Goal: Task Accomplishment & Management: Manage account settings

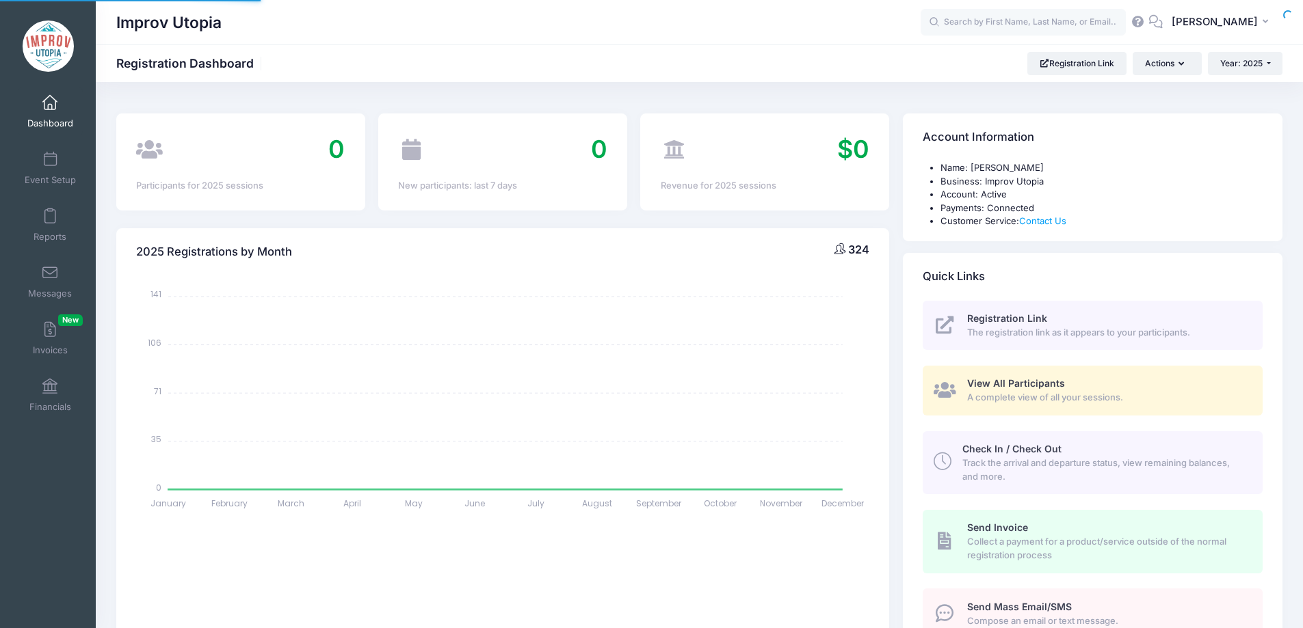
select select
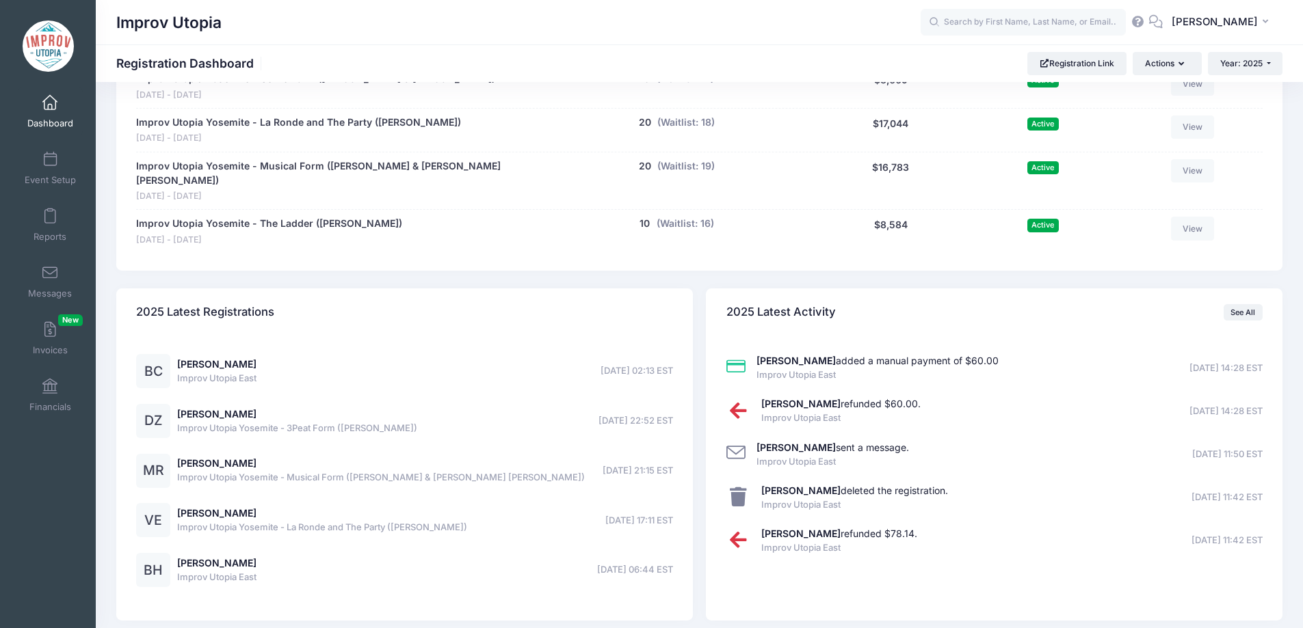
scroll to position [1011, 0]
click at [50, 104] on span at bounding box center [50, 103] width 0 height 15
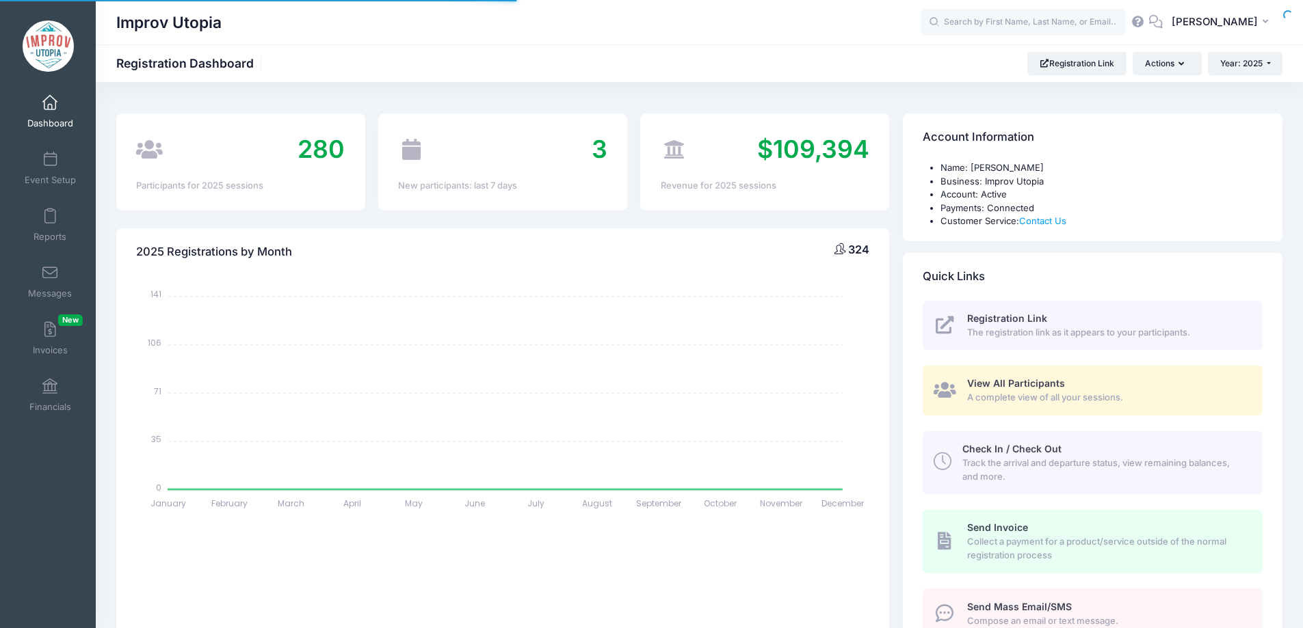
select select
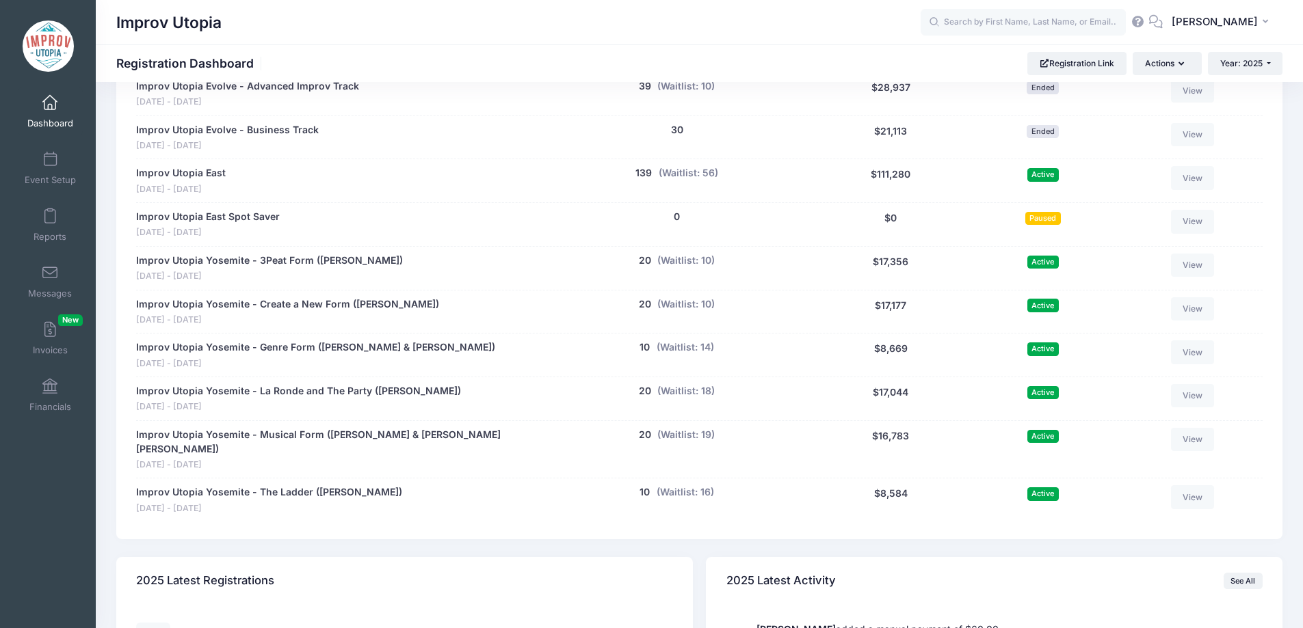
scroll to position [742, 0]
click at [703, 351] on button "(Waitlist: 14)" at bounding box center [684, 347] width 57 height 14
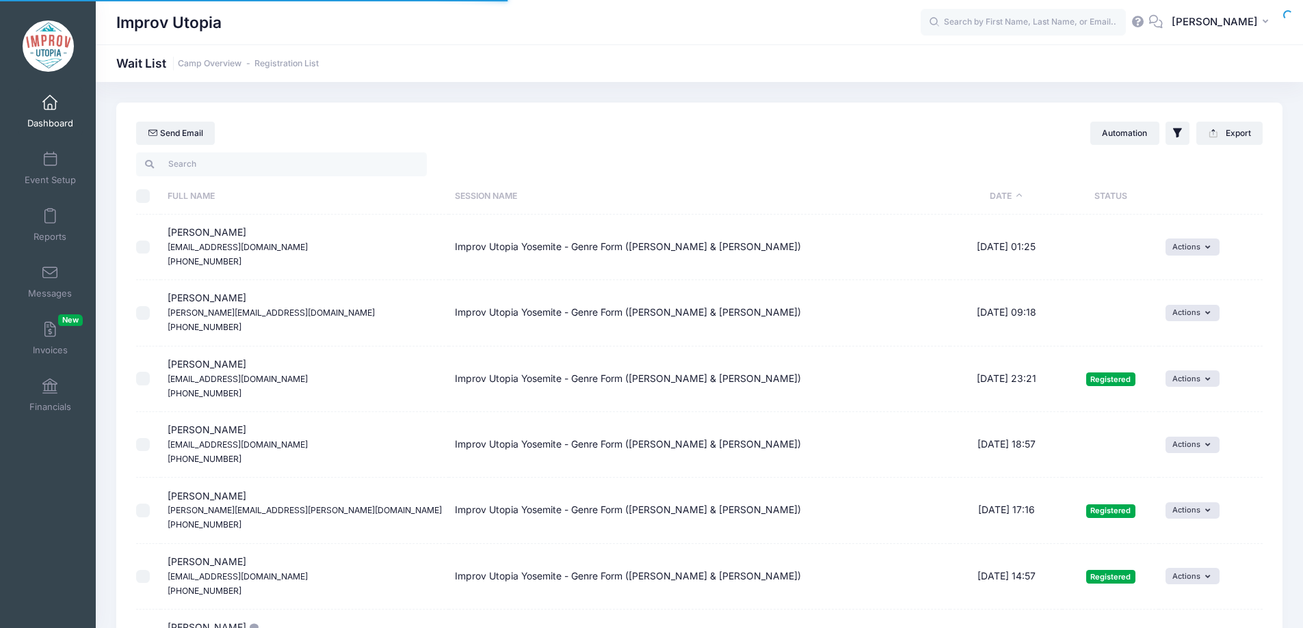
select select "50"
click at [994, 196] on th "Date" at bounding box center [1006, 196] width 113 height 36
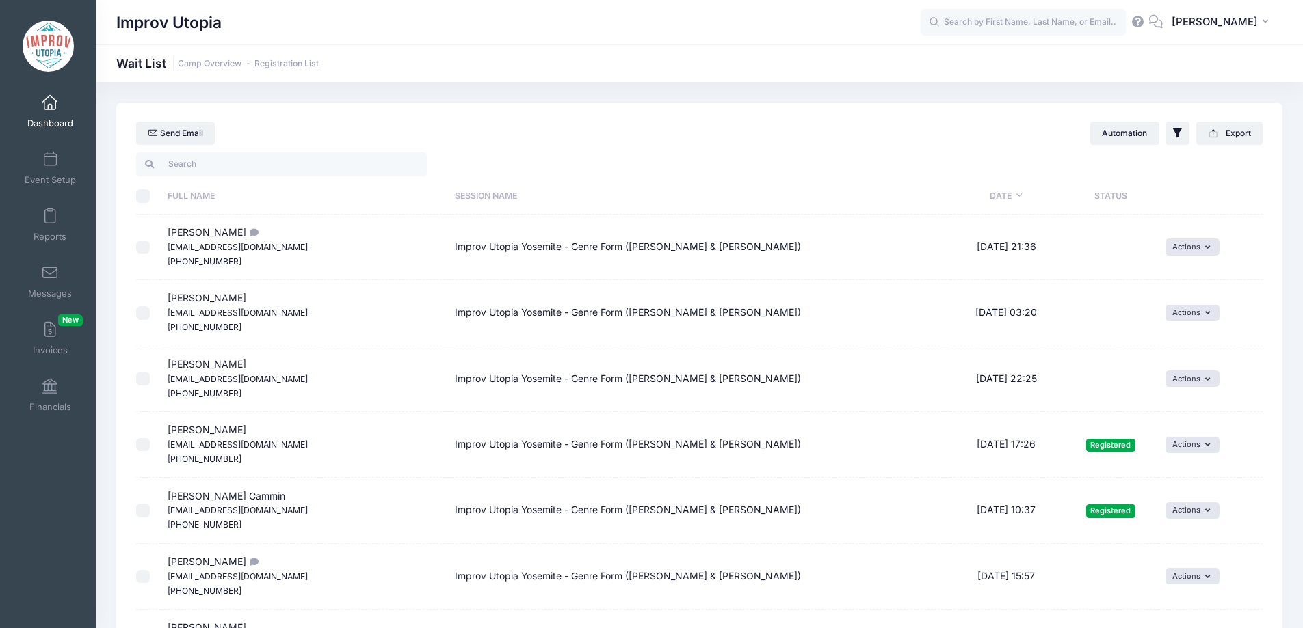
click at [994, 196] on th "Date" at bounding box center [1006, 196] width 113 height 36
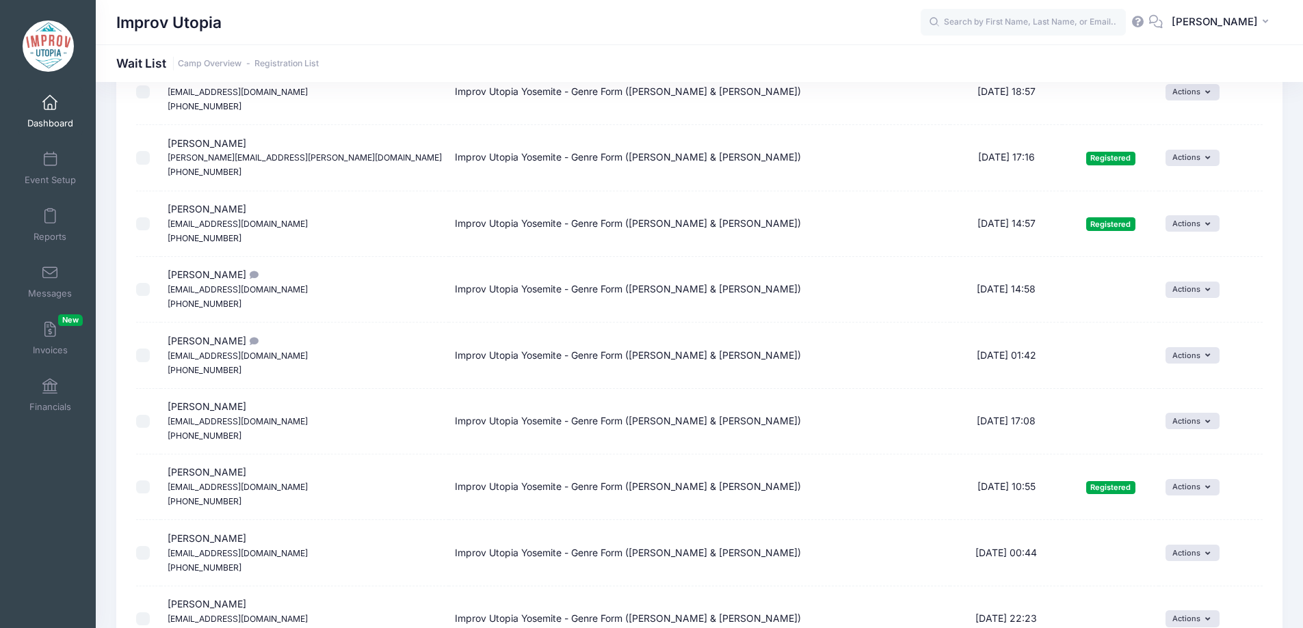
scroll to position [366, 0]
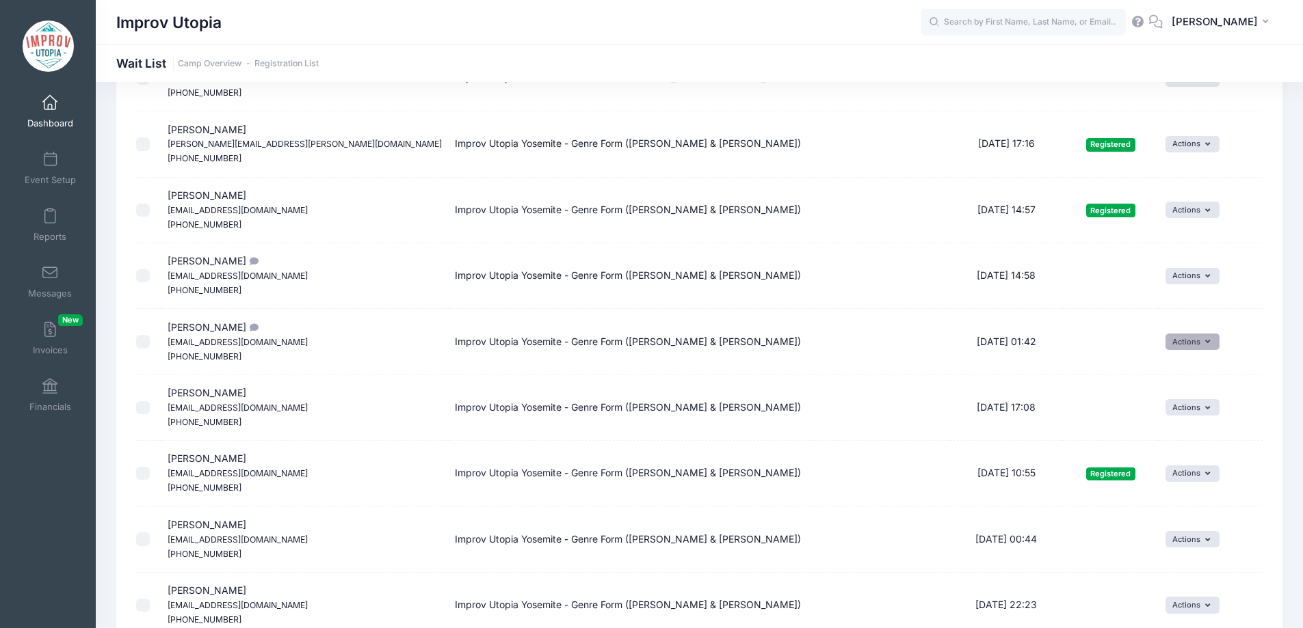
click at [1177, 345] on button "Actions" at bounding box center [1192, 342] width 54 height 16
click at [1174, 373] on link "Invite" at bounding box center [1172, 372] width 59 height 26
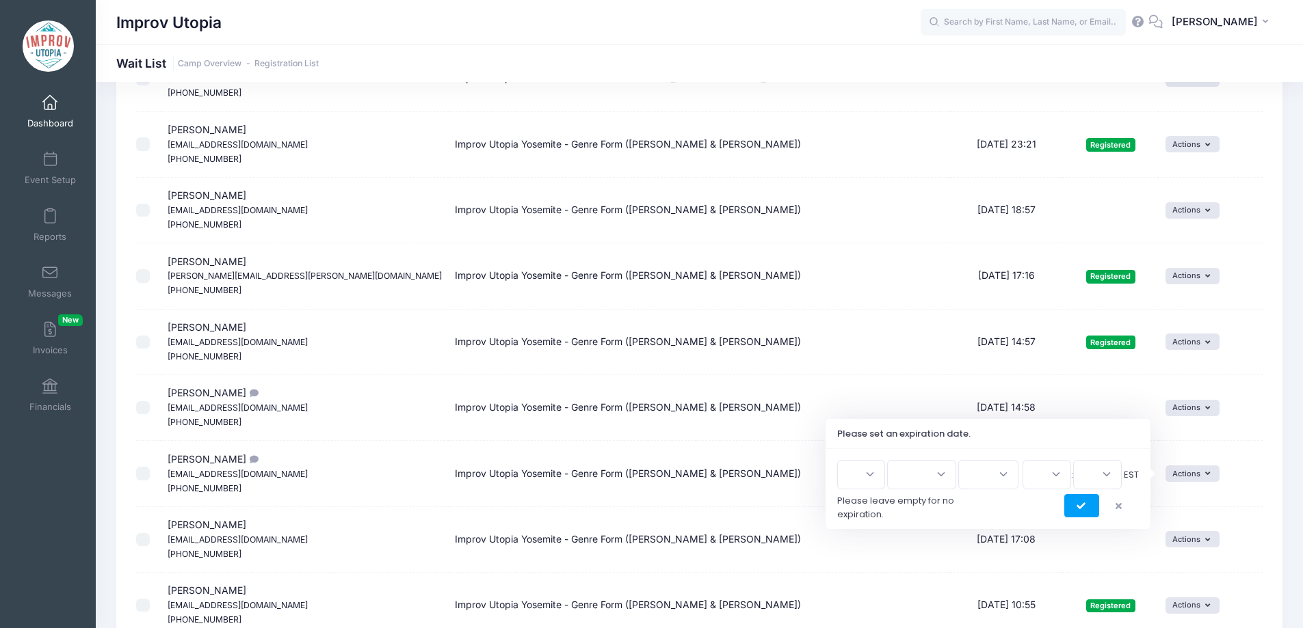
scroll to position [235, 0]
click at [860, 455] on div "1 2 3 4 5 6 7 8 9 10 11 12 13 14 15 16 17 18 19 20 21 22 23 24 25 26 27 28 29 3…" at bounding box center [988, 489] width 324 height 80
click at [869, 477] on select "1 2 3 4 5 6 7 8 9 10 11 12 13 14 15 16 17 18 19 20 21 22 23 24 25 26 27 28 29 3…" at bounding box center [861, 473] width 48 height 29
select select "20"
click at [842, 459] on select "1 2 3 4 5 6 7 8 9 10 11 12 13 14 15 16 17 18 19 20 21 22 23 24 25 26 27 28 29 3…" at bounding box center [861, 473] width 48 height 29
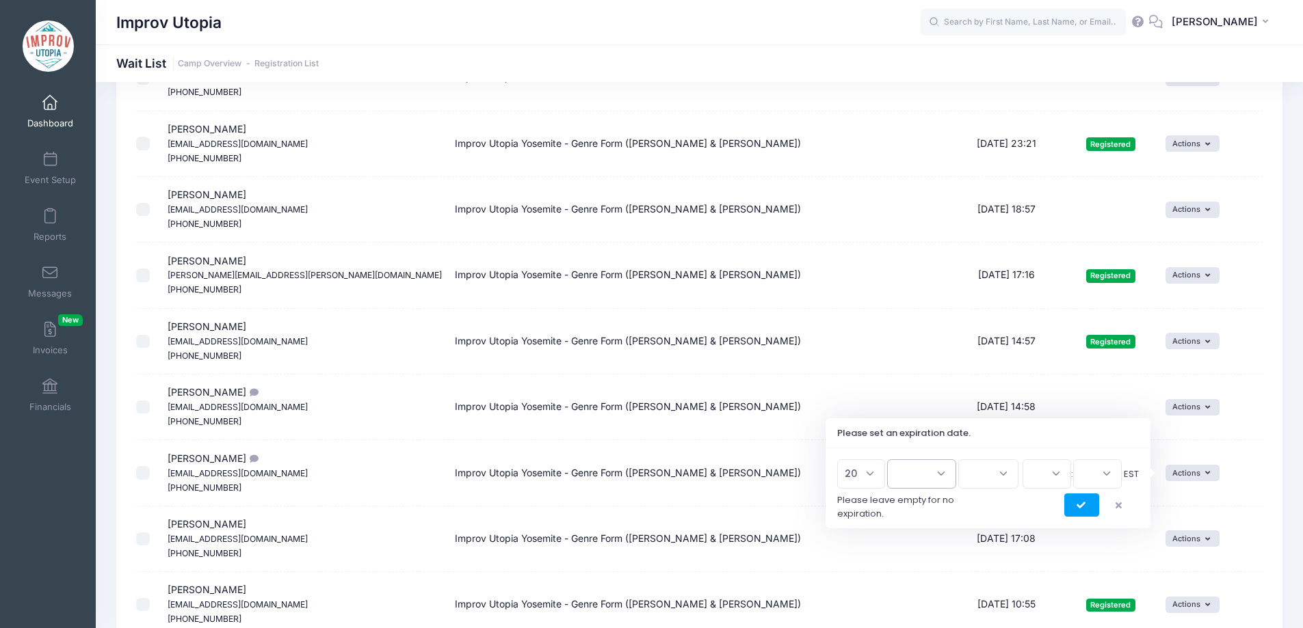
click at [934, 479] on select "Jan Feb Mar Apr May Jun Jul Aug Sep Oct Nov Dec" at bounding box center [921, 473] width 69 height 29
select select "7"
click at [893, 459] on select "Jan Feb Mar Apr May Jun Jul Aug Sep Oct Nov Dec" at bounding box center [921, 473] width 69 height 29
click at [978, 488] on select "2026 2025" at bounding box center [988, 473] width 60 height 29
select select "2025"
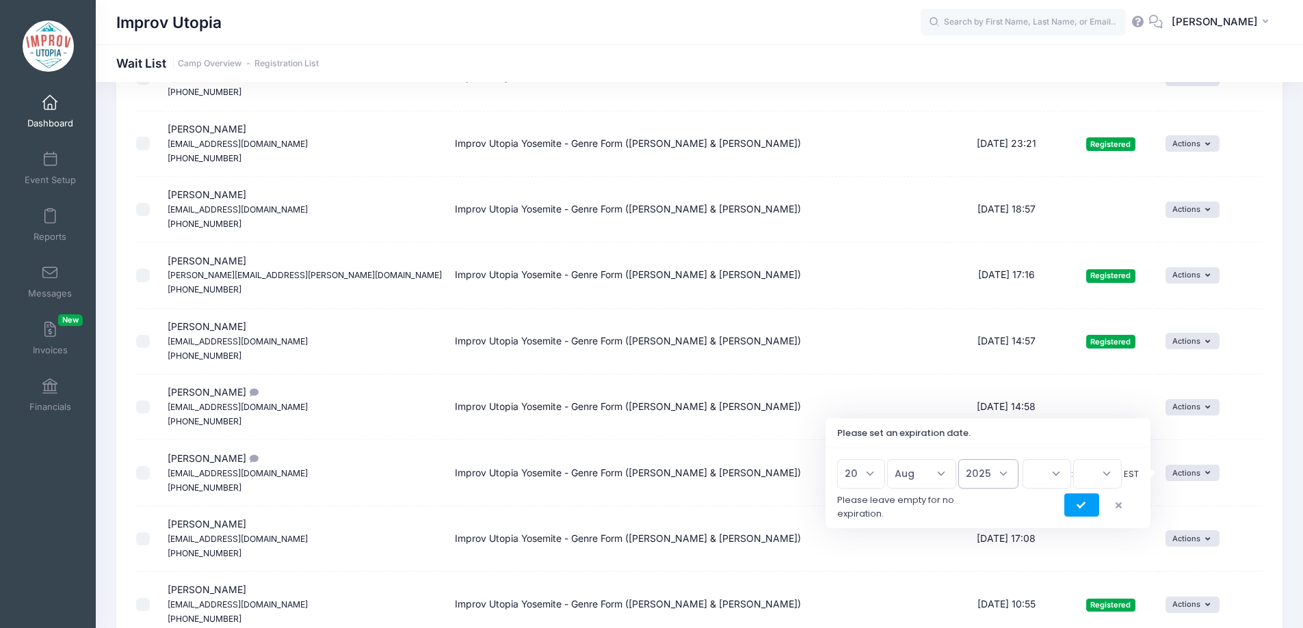
click at [958, 459] on select "2026 2025" at bounding box center [988, 473] width 60 height 29
click at [1045, 477] on select "00 01 02 03 04 05 06 07 08 09 10 11 12 13 14 15 16 17 18 19 20 21 22 23" at bounding box center [1046, 473] width 49 height 29
select select "23"
click at [1022, 459] on select "00 01 02 03 04 05 06 07 08 09 10 11 12 13 14 15 16 17 18 19 20 21 22 23" at bounding box center [1046, 473] width 49 height 29
click at [1095, 479] on select "00 15 30 45" at bounding box center [1097, 473] width 49 height 29
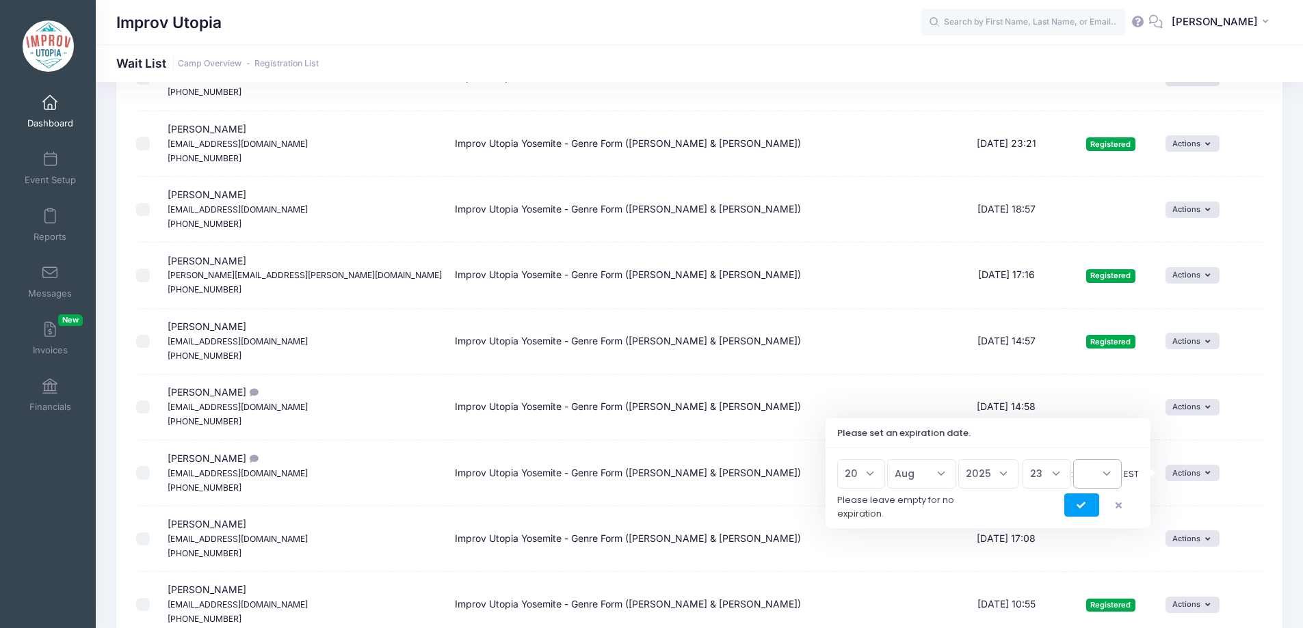
select select "45"
click at [1073, 459] on select "00 15 30 45" at bounding box center [1097, 473] width 49 height 29
click at [1084, 506] on icon "submit" at bounding box center [1081, 506] width 11 height 0
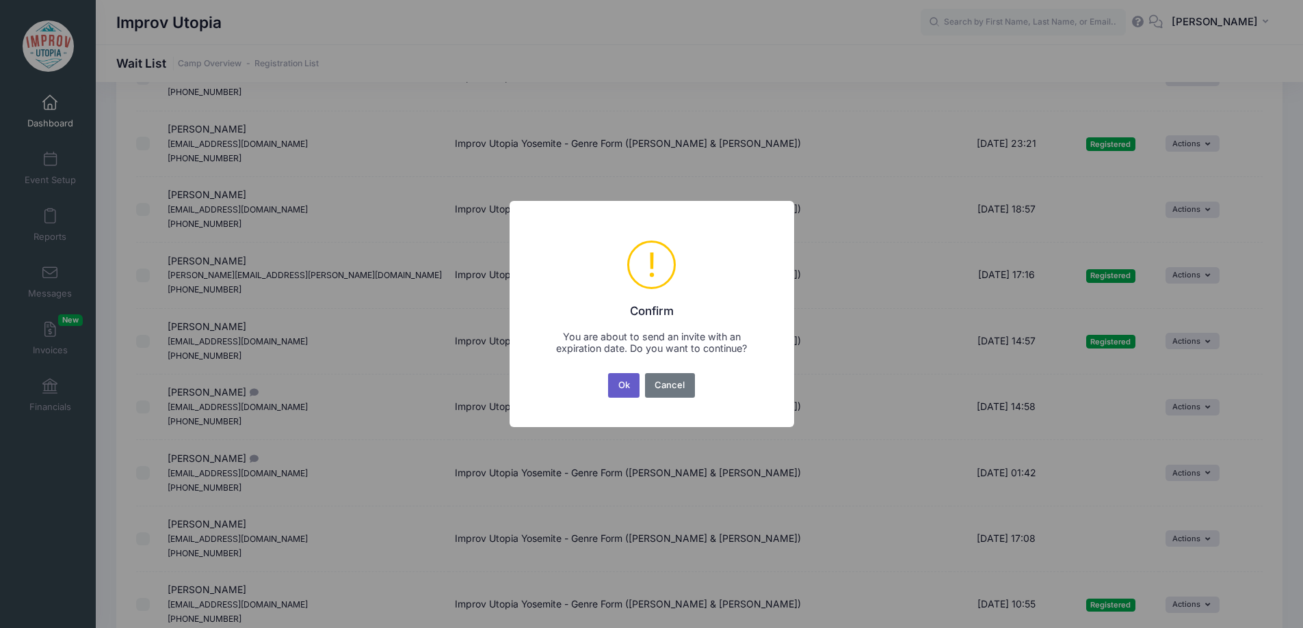
click at [617, 383] on button "Ok" at bounding box center [623, 385] width 31 height 25
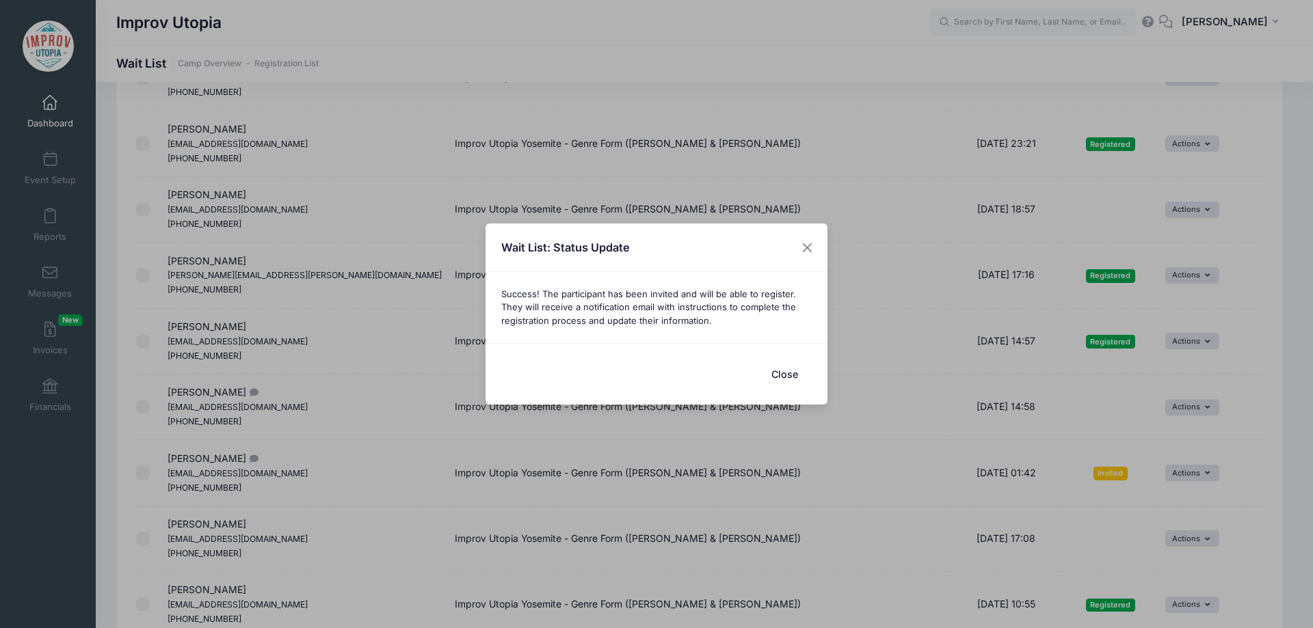
click at [766, 365] on button "Close" at bounding box center [784, 374] width 55 height 29
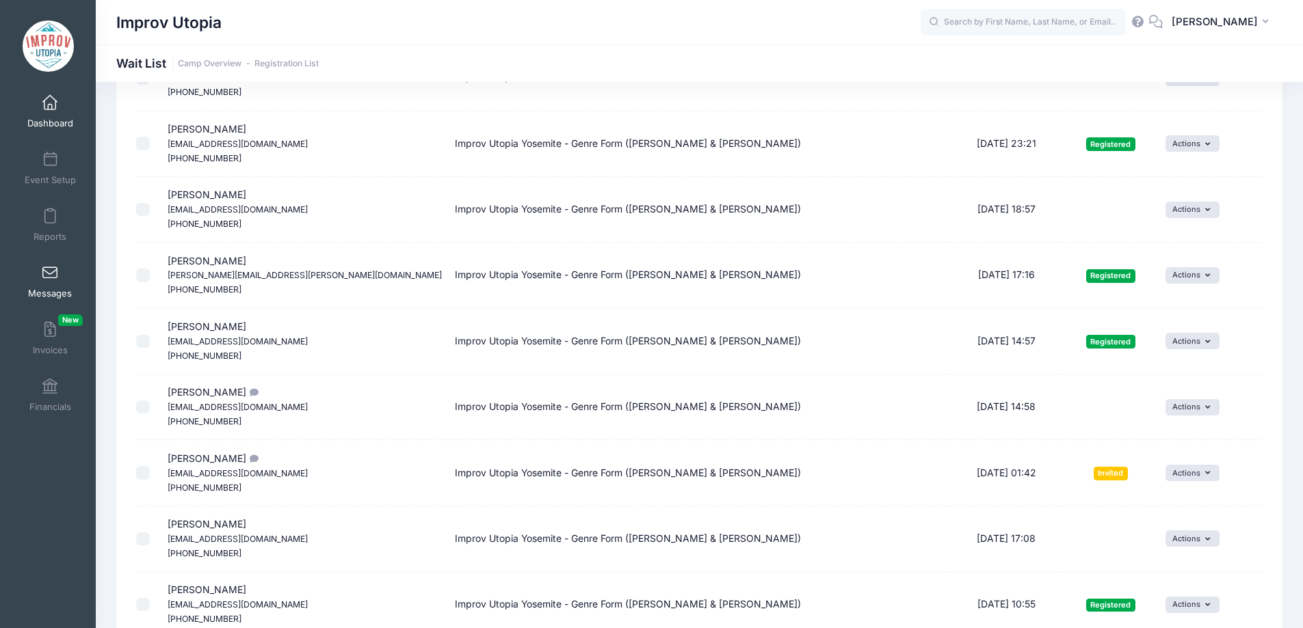
click at [38, 276] on link "Messages" at bounding box center [50, 282] width 65 height 48
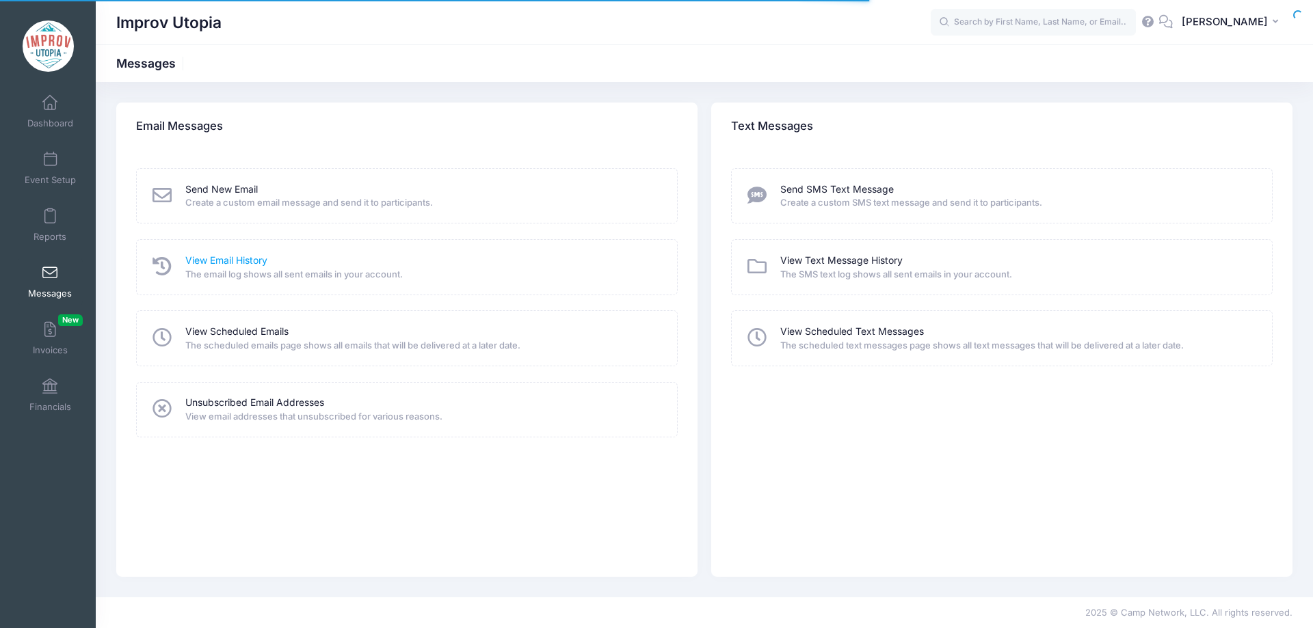
click at [219, 256] on link "View Email History" at bounding box center [226, 261] width 82 height 14
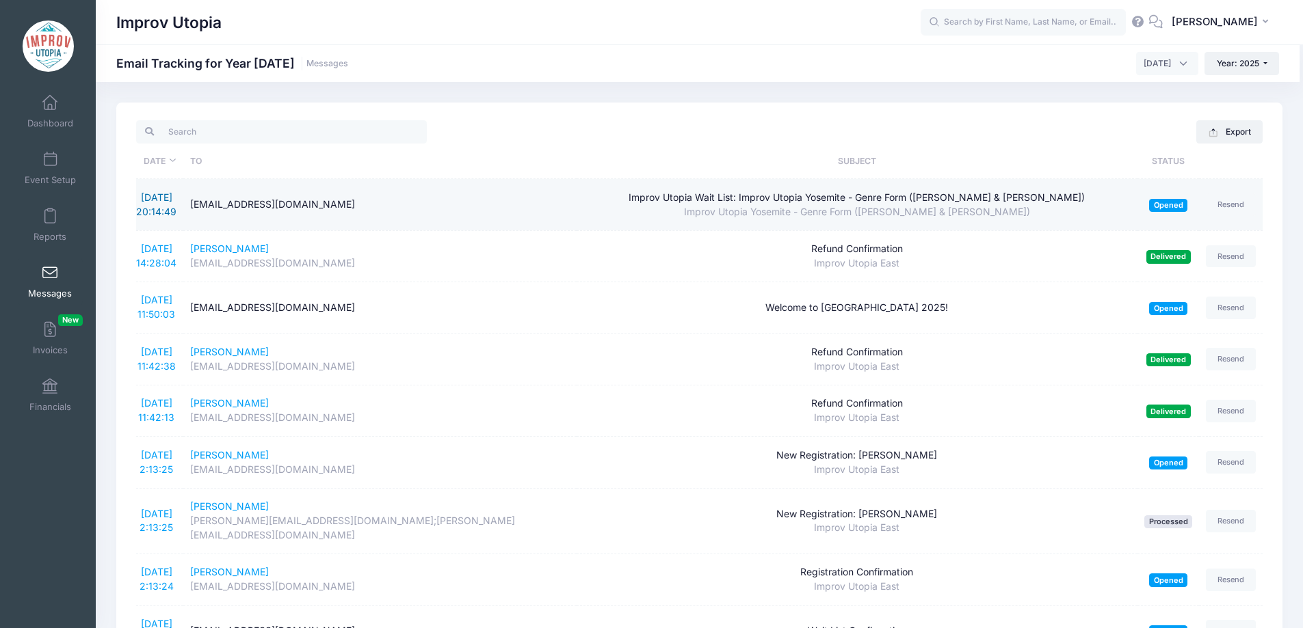
click at [150, 200] on link "8/19/2025 20:14:49" at bounding box center [156, 204] width 40 height 26
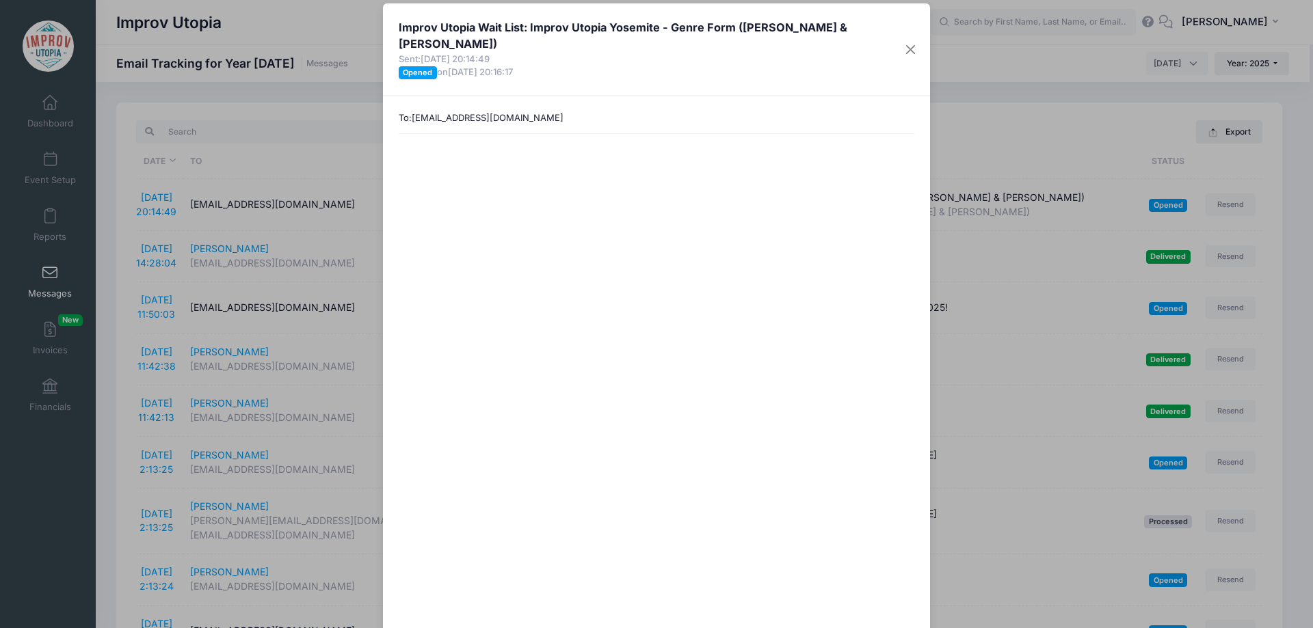
click at [120, 178] on div "Improv Utopia Wait List: Improv Utopia Yosemite - Genre Form (Nick Armstrong & …" at bounding box center [656, 314] width 1313 height 628
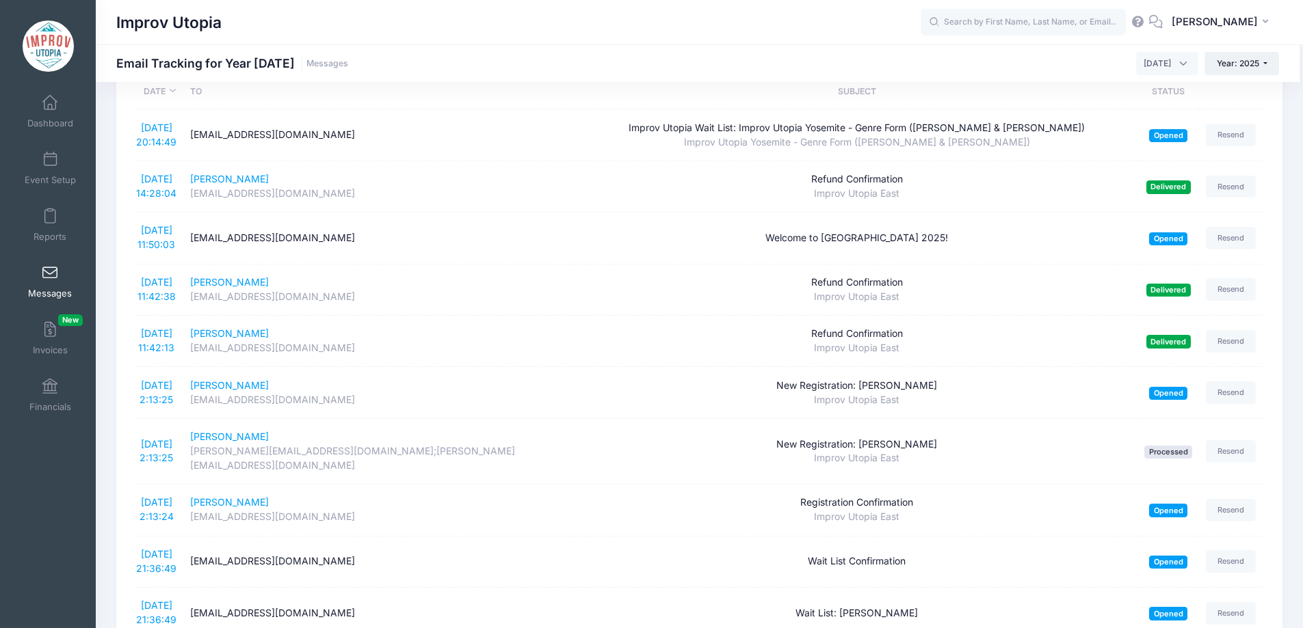
scroll to position [69, 0]
click at [35, 102] on link "Dashboard" at bounding box center [50, 112] width 65 height 48
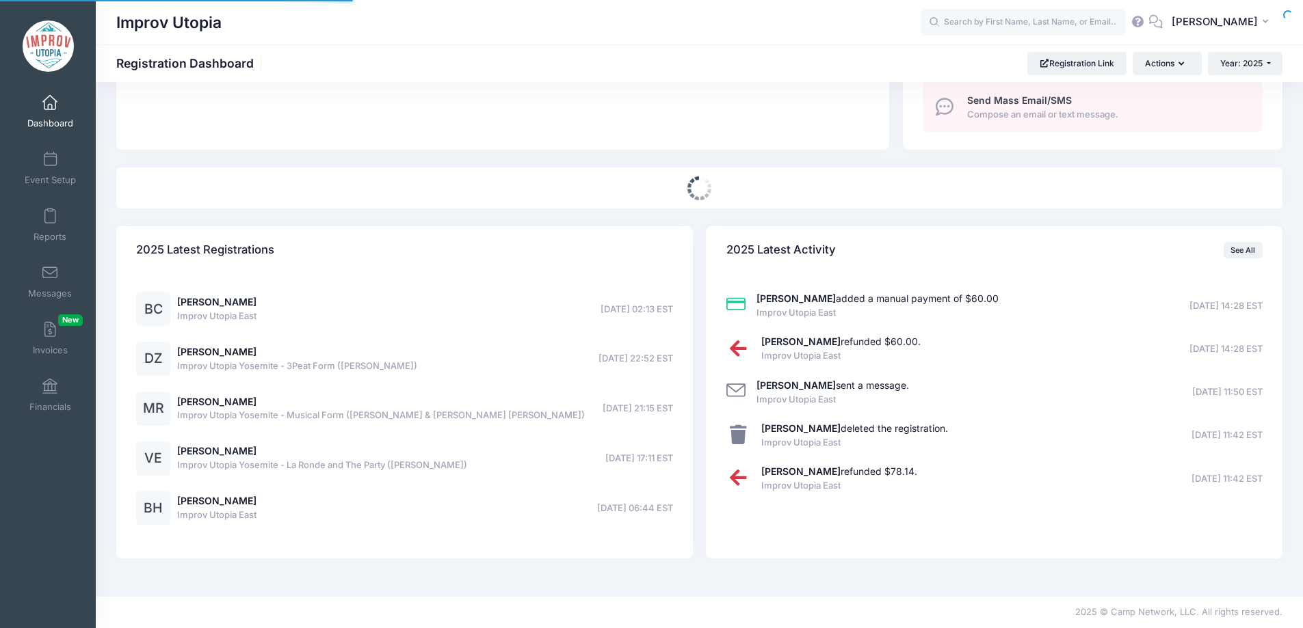
select select
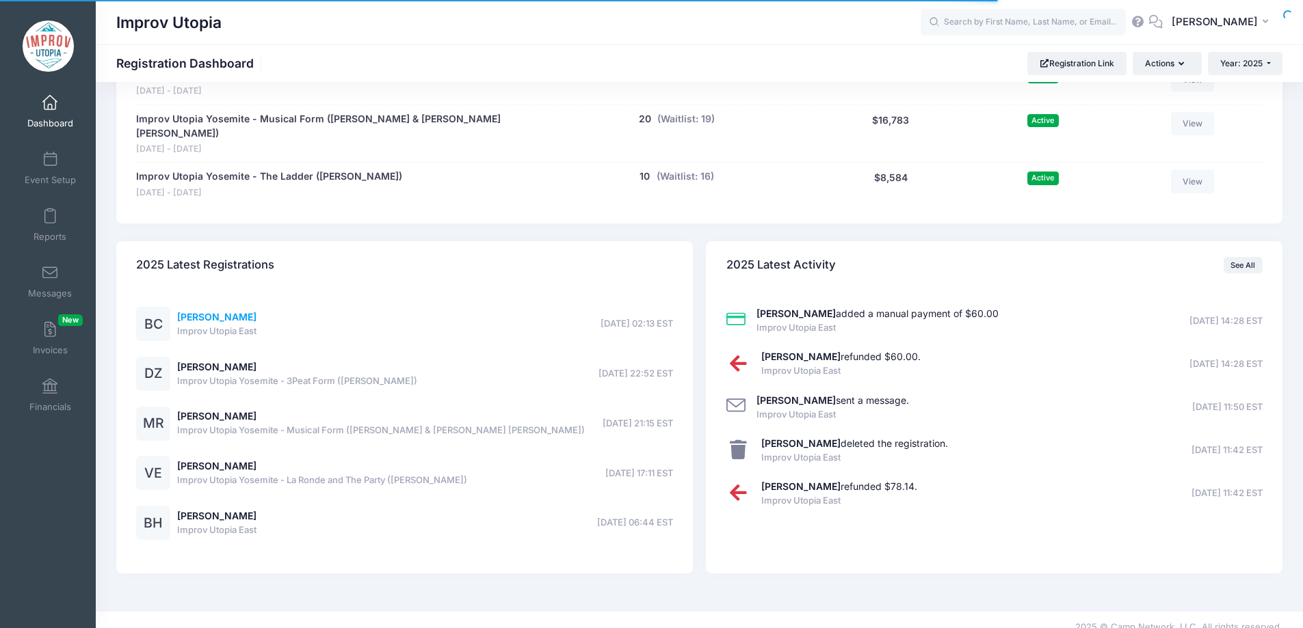
click at [202, 311] on link "[PERSON_NAME]" at bounding box center [216, 317] width 79 height 12
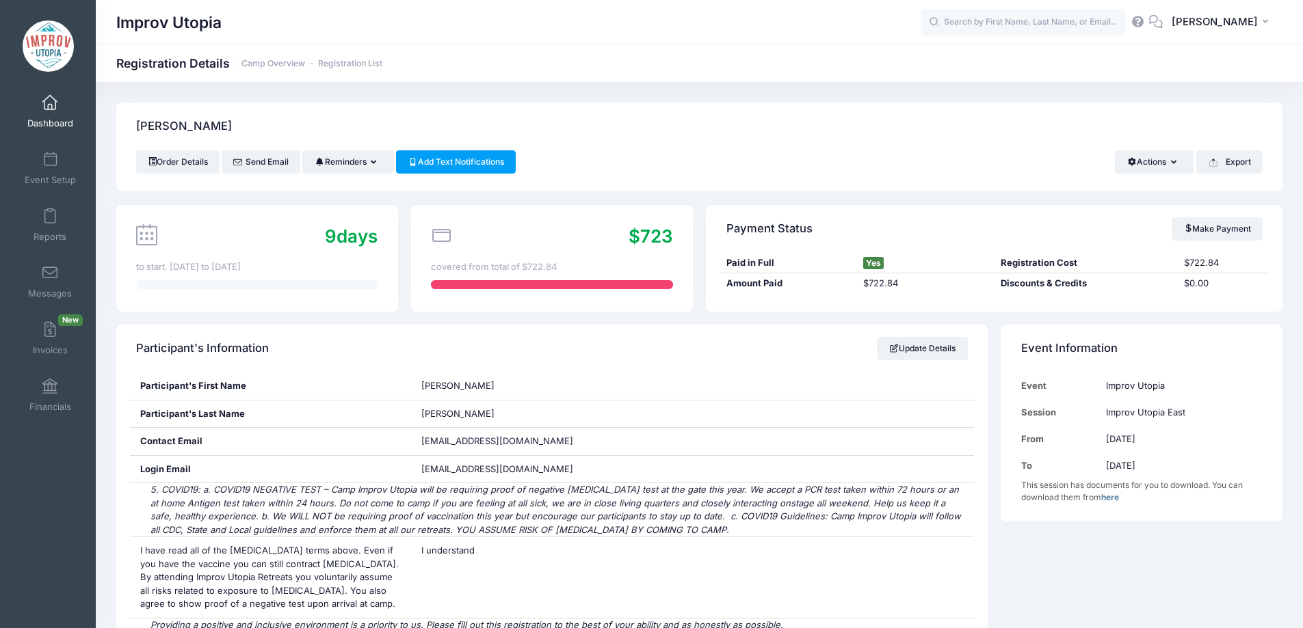
scroll to position [315, 0]
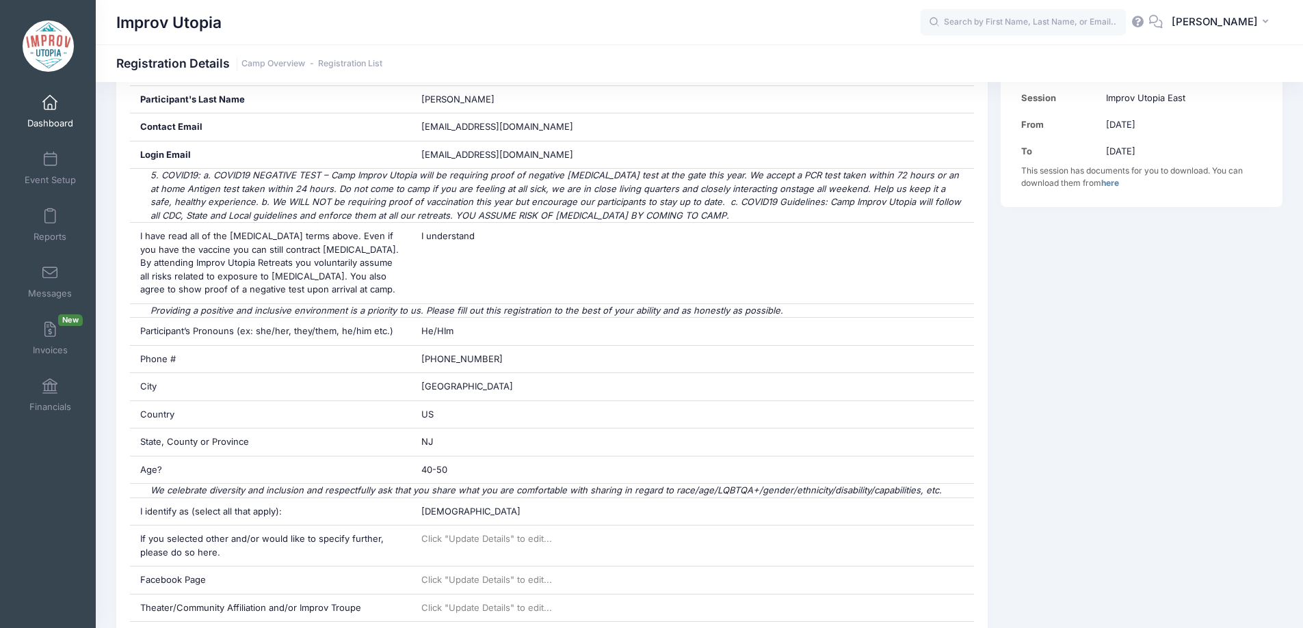
click at [50, 120] on span "Dashboard" at bounding box center [50, 124] width 46 height 12
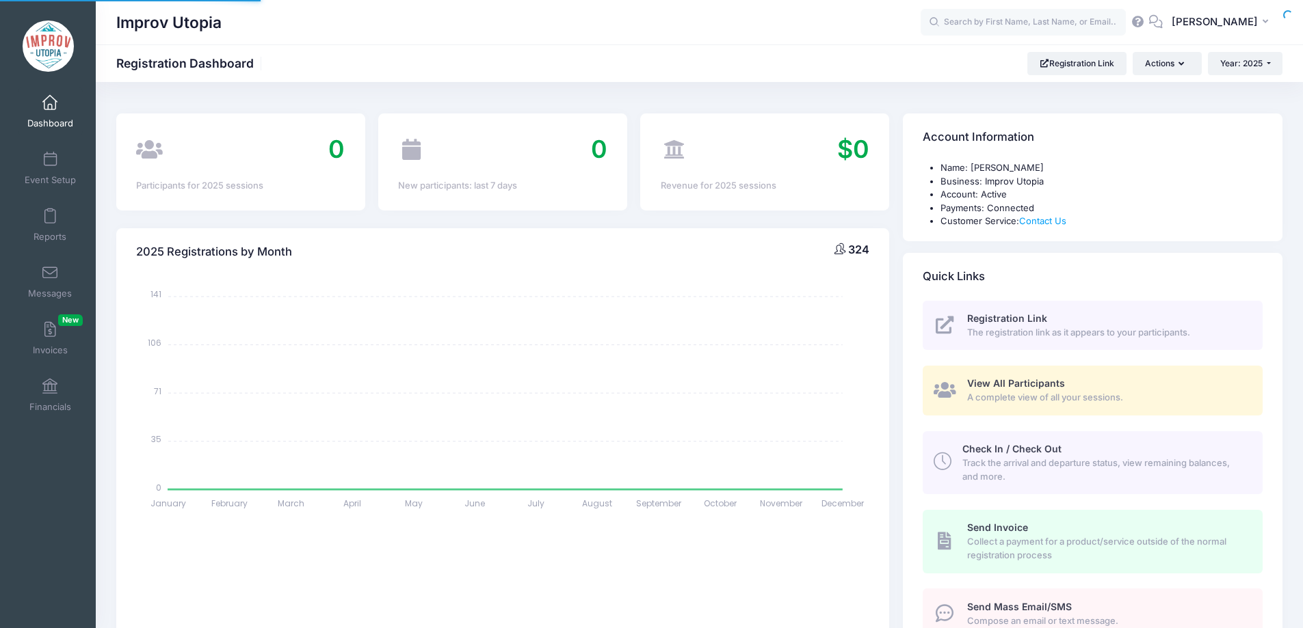
select select
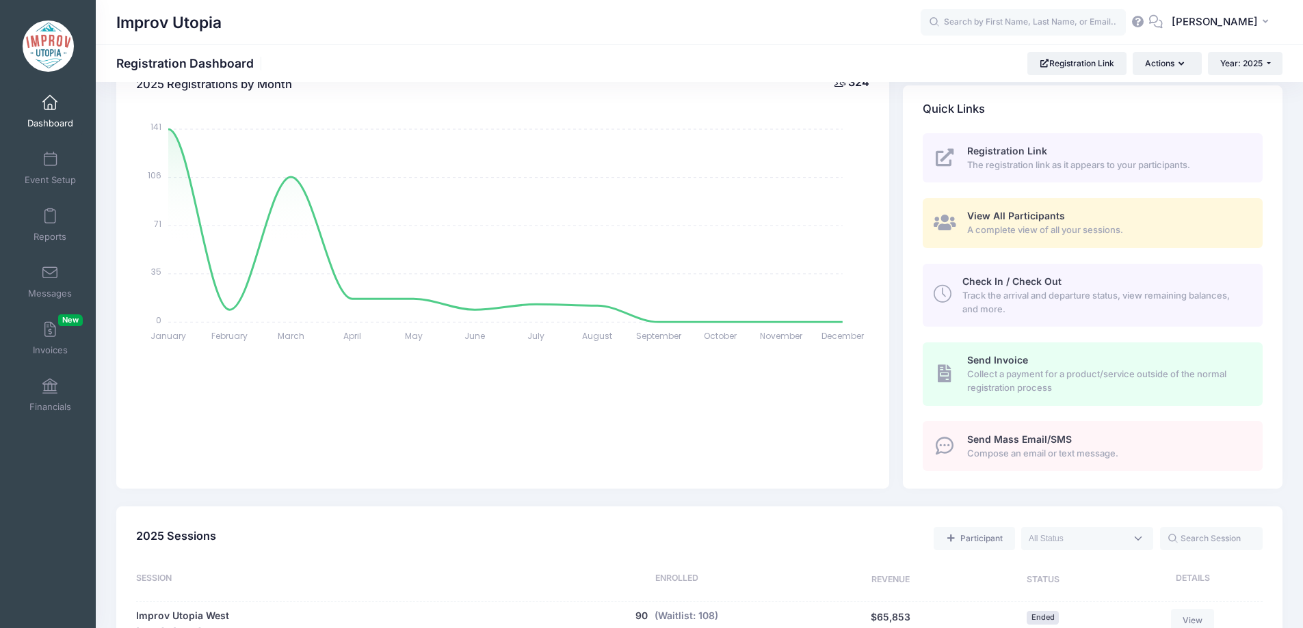
scroll to position [183, 0]
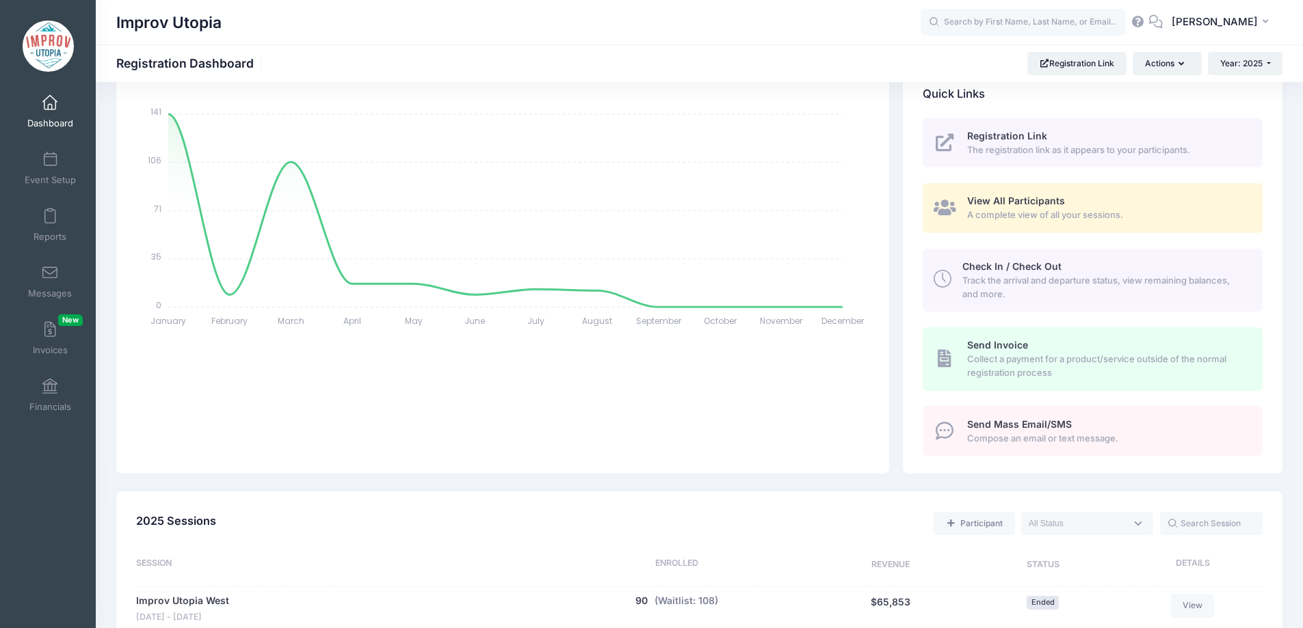
click at [3, 316] on div "My Events Dashboard Event Setup Reports Messages Invoices New Financials My Pro…" at bounding box center [48, 343] width 96 height 520
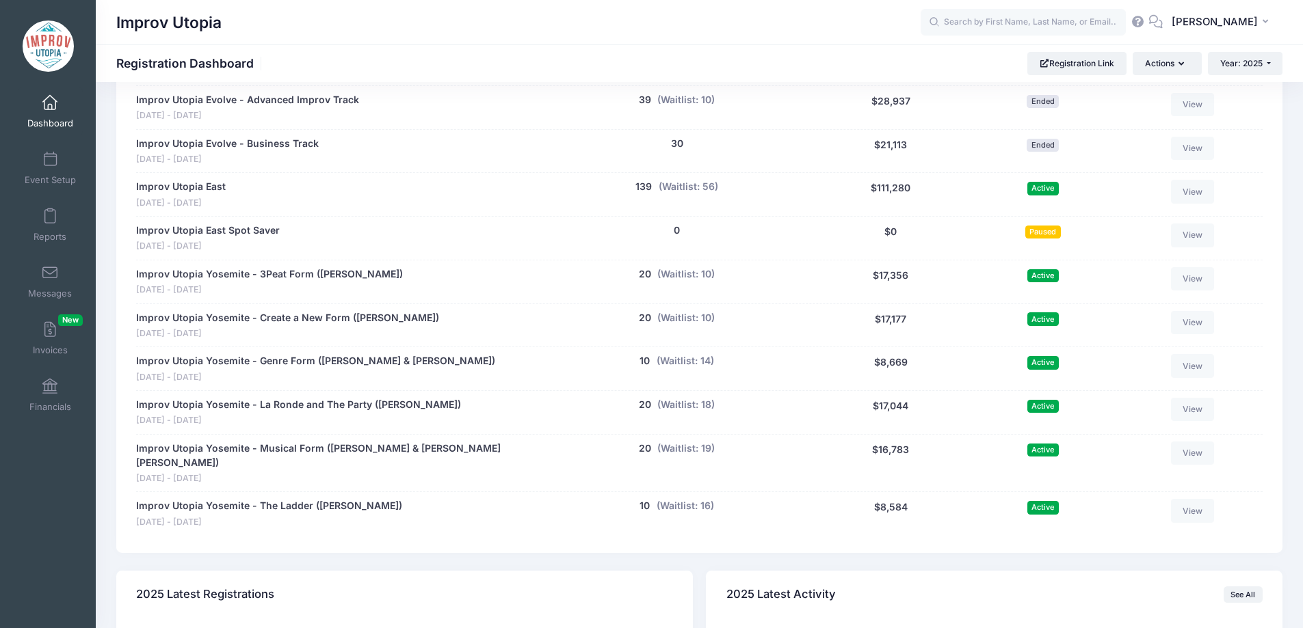
scroll to position [715, 0]
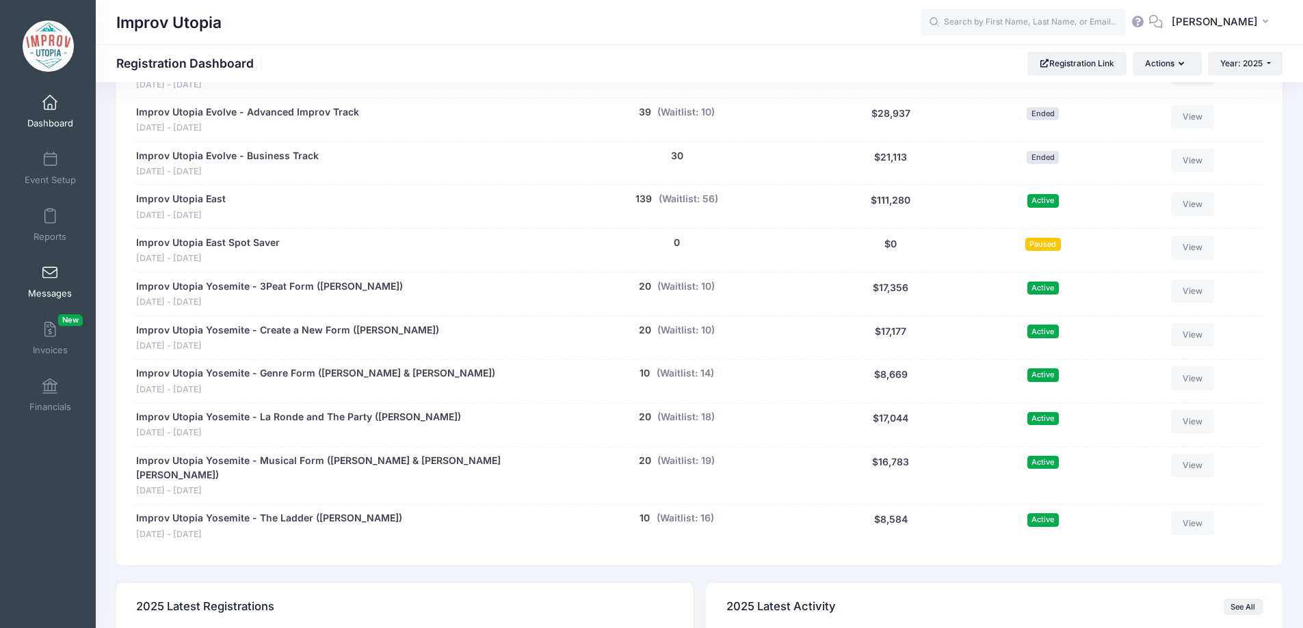
click at [46, 263] on link "Messages" at bounding box center [50, 282] width 65 height 48
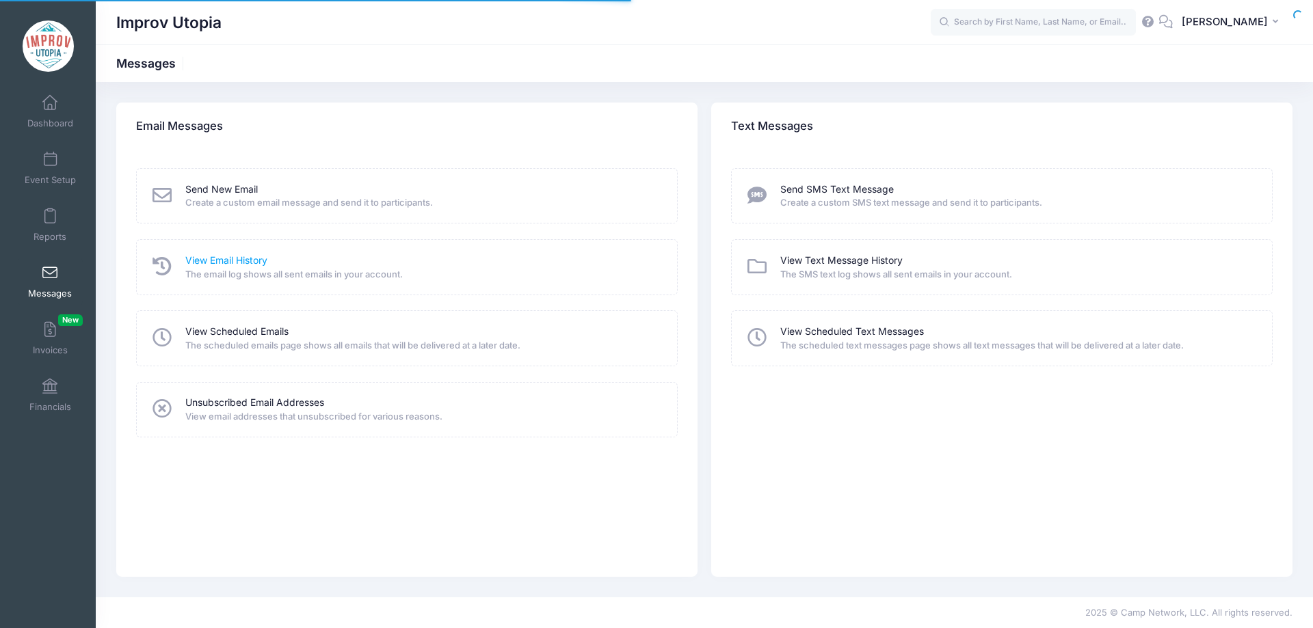
click at [205, 257] on link "View Email History" at bounding box center [226, 261] width 82 height 14
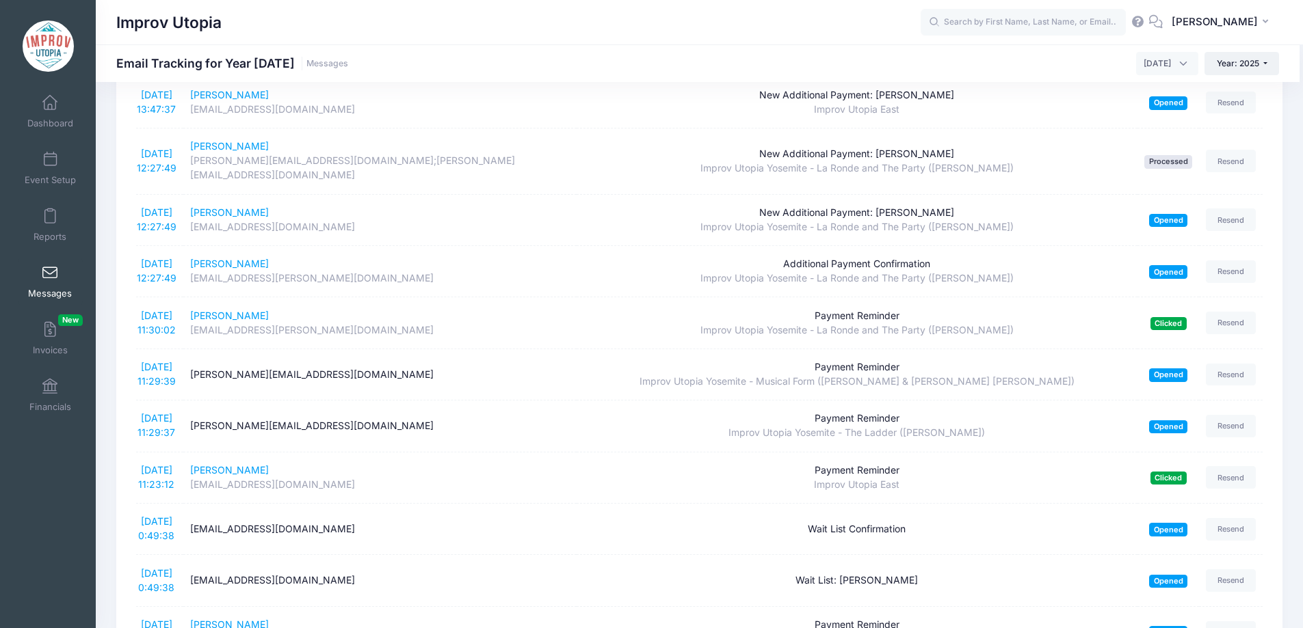
scroll to position [1473, 0]
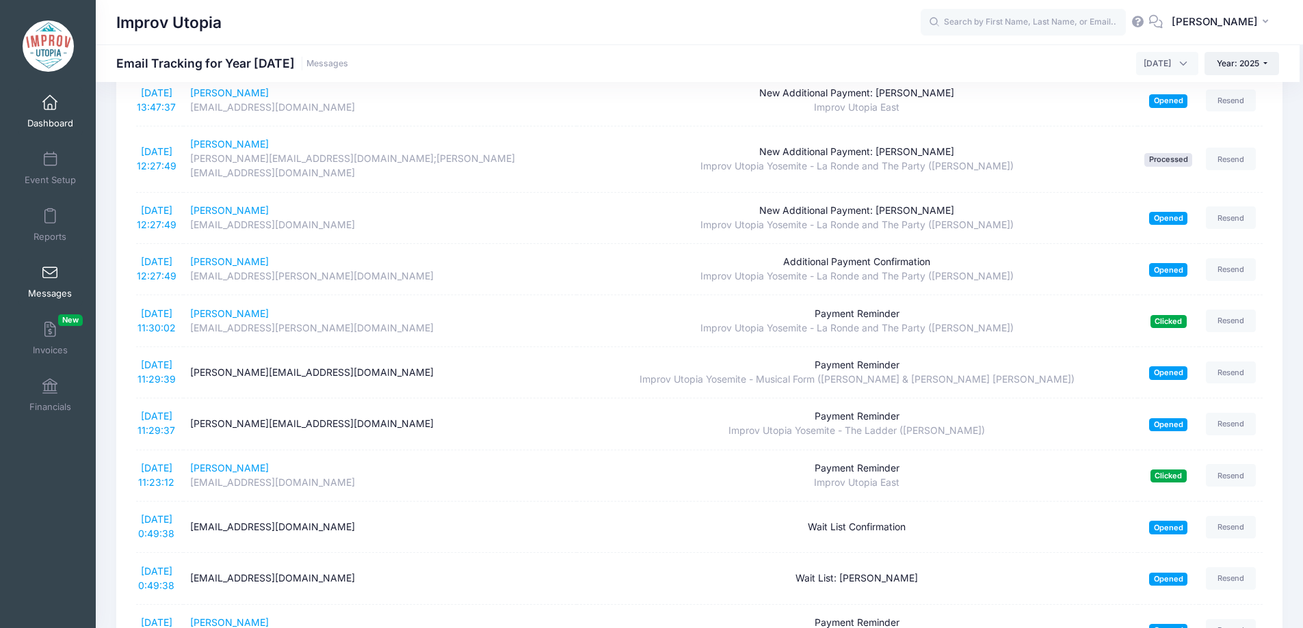
click at [50, 100] on span at bounding box center [50, 103] width 0 height 15
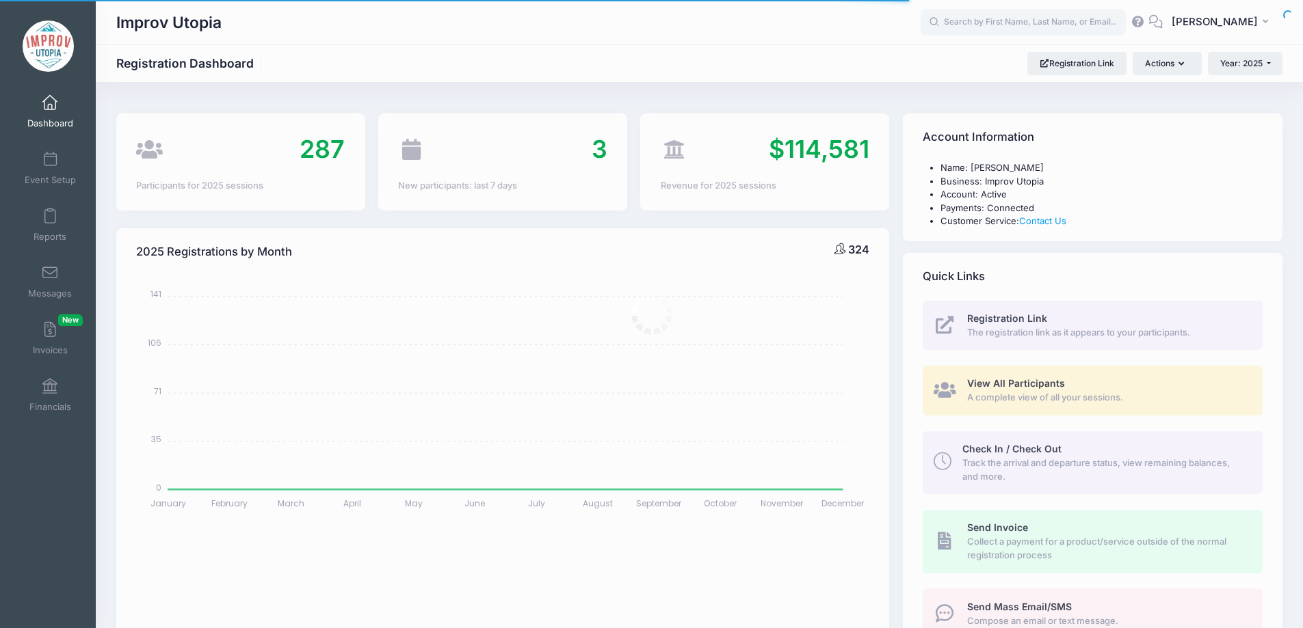
select select
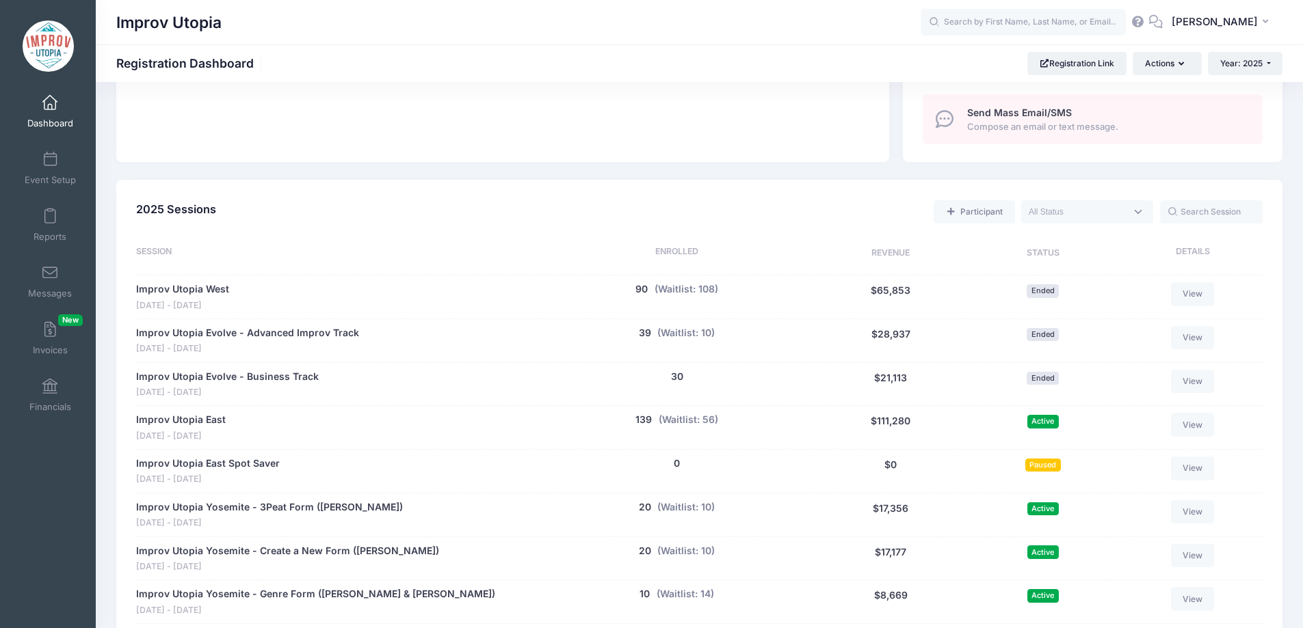
scroll to position [495, 0]
click at [48, 177] on span "Event Setup" at bounding box center [50, 180] width 51 height 12
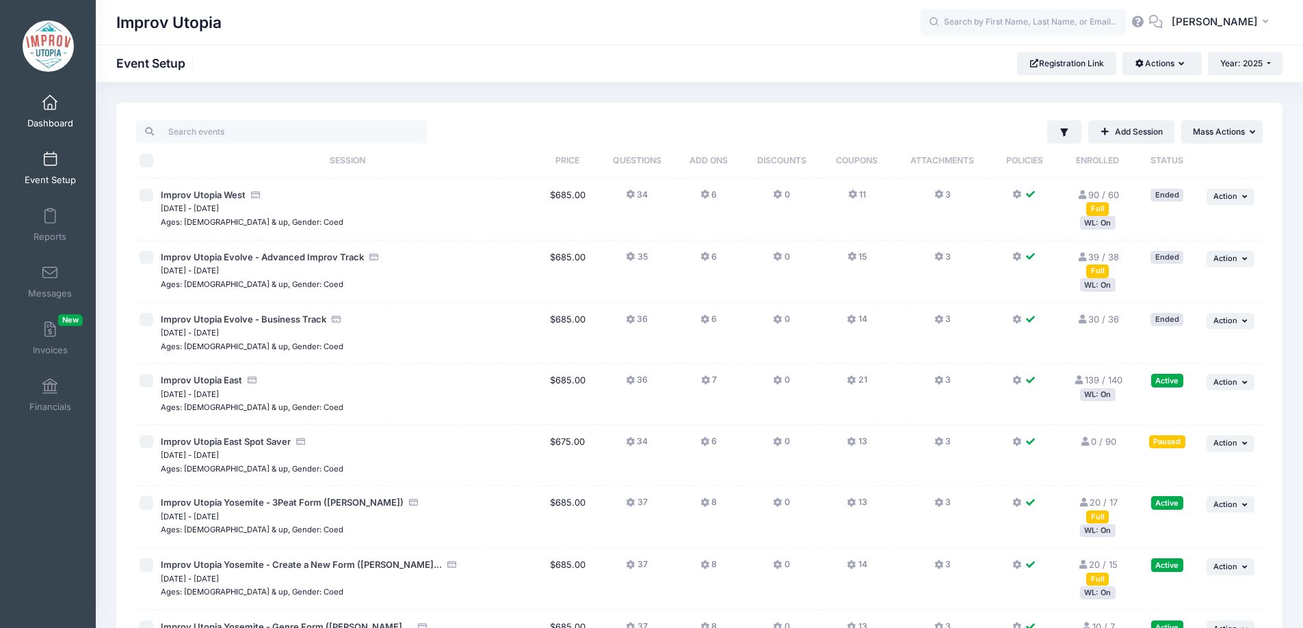
click at [50, 107] on span at bounding box center [50, 103] width 0 height 15
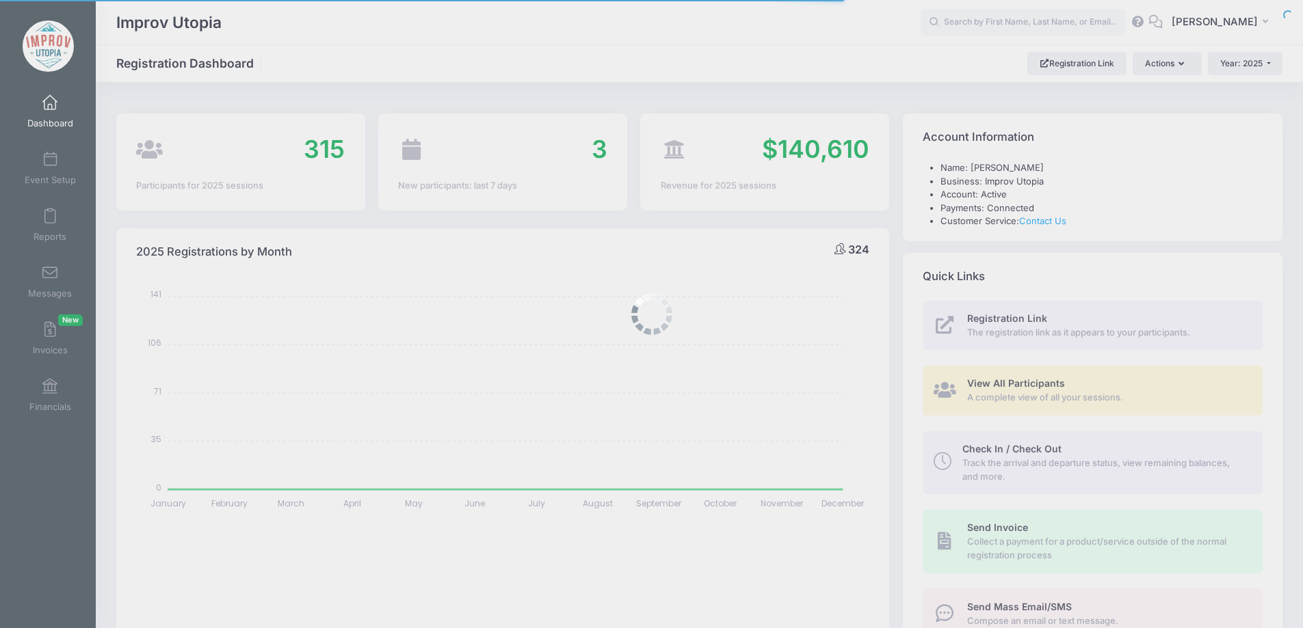
select select
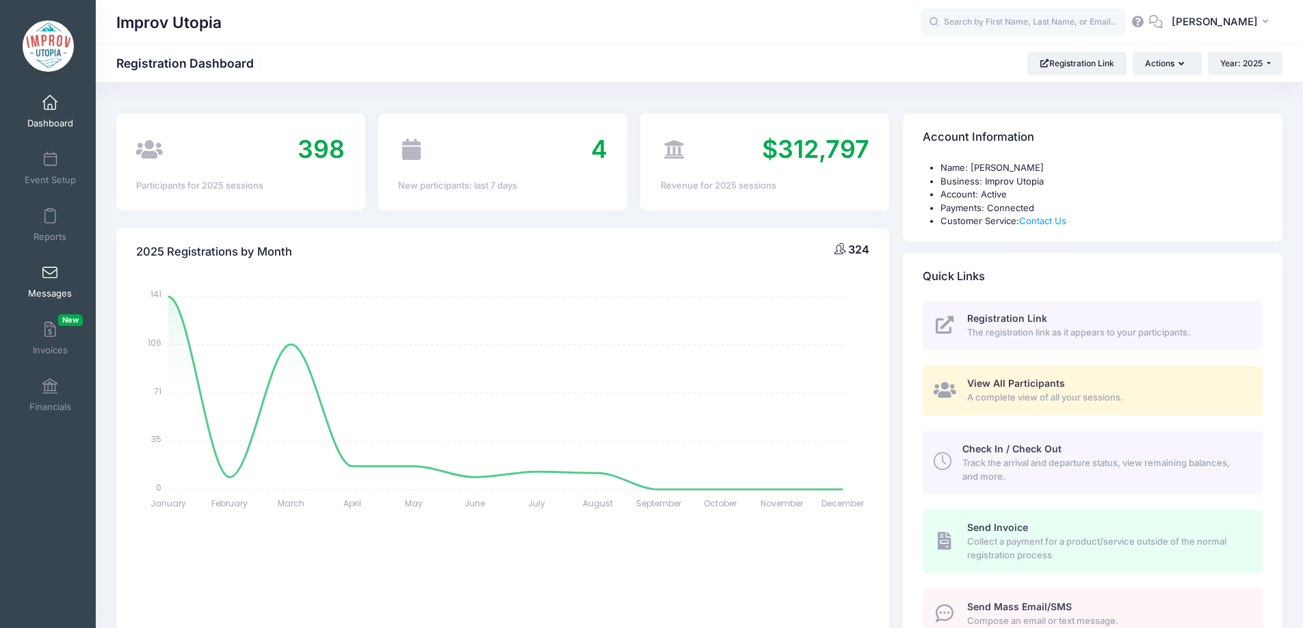
click at [57, 275] on link "Messages" at bounding box center [50, 282] width 65 height 48
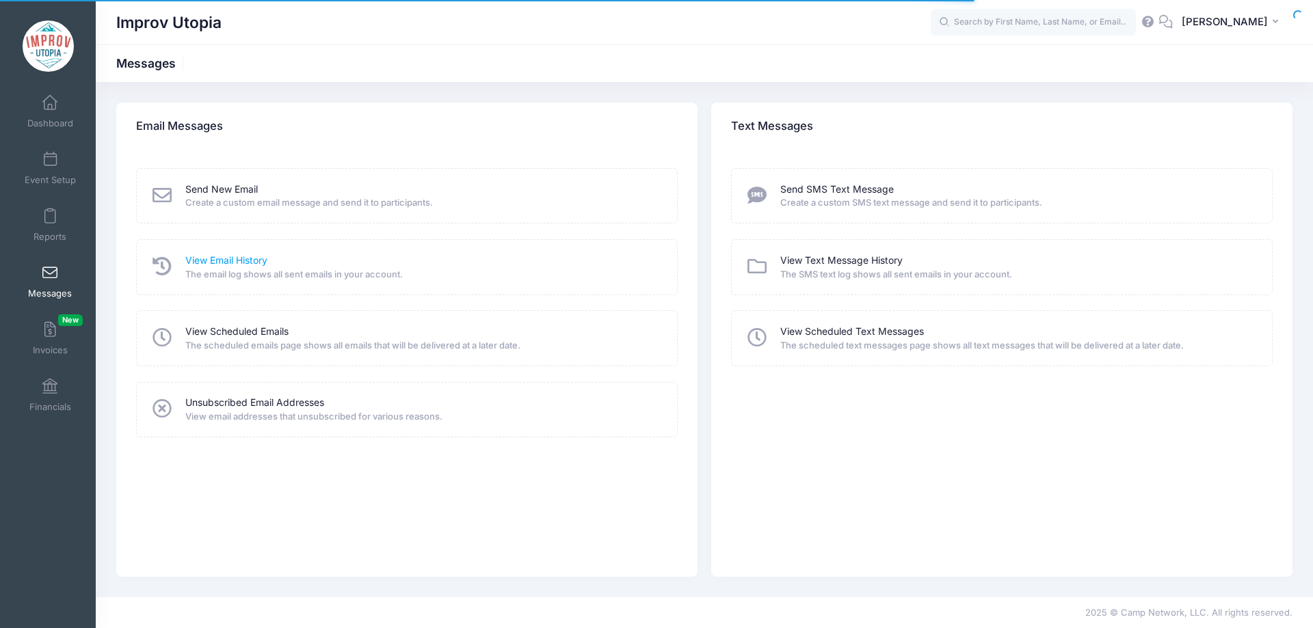
click at [241, 265] on link "View Email History" at bounding box center [226, 261] width 82 height 14
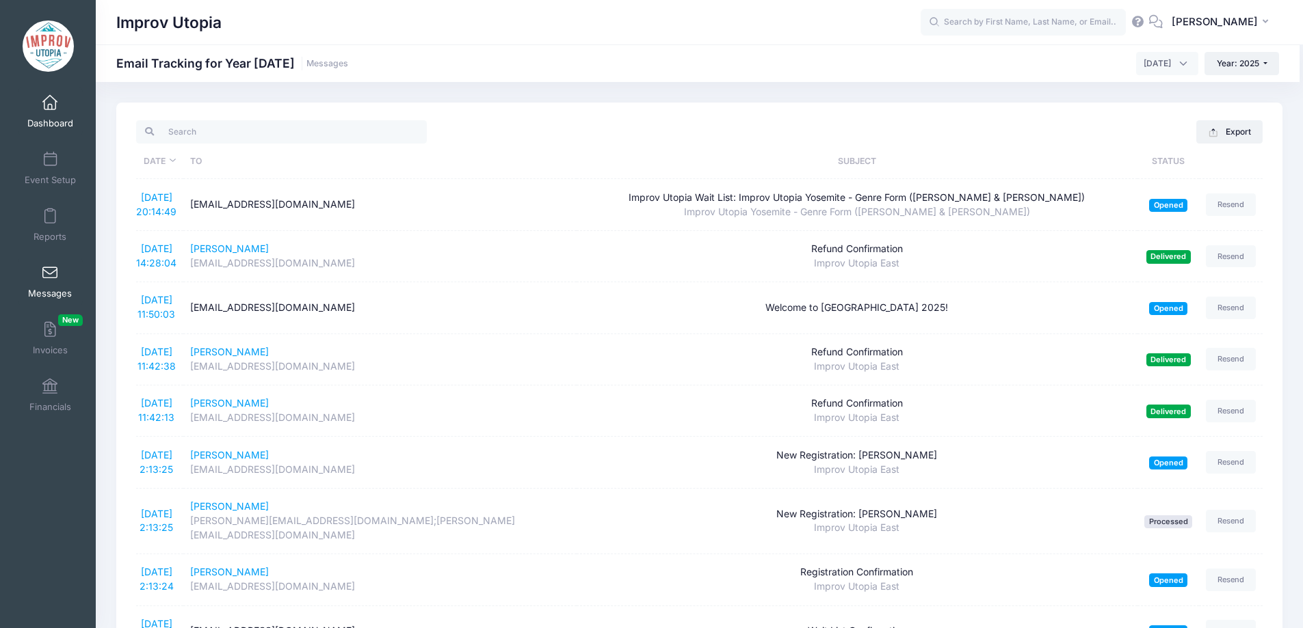
click at [50, 103] on span at bounding box center [50, 103] width 0 height 15
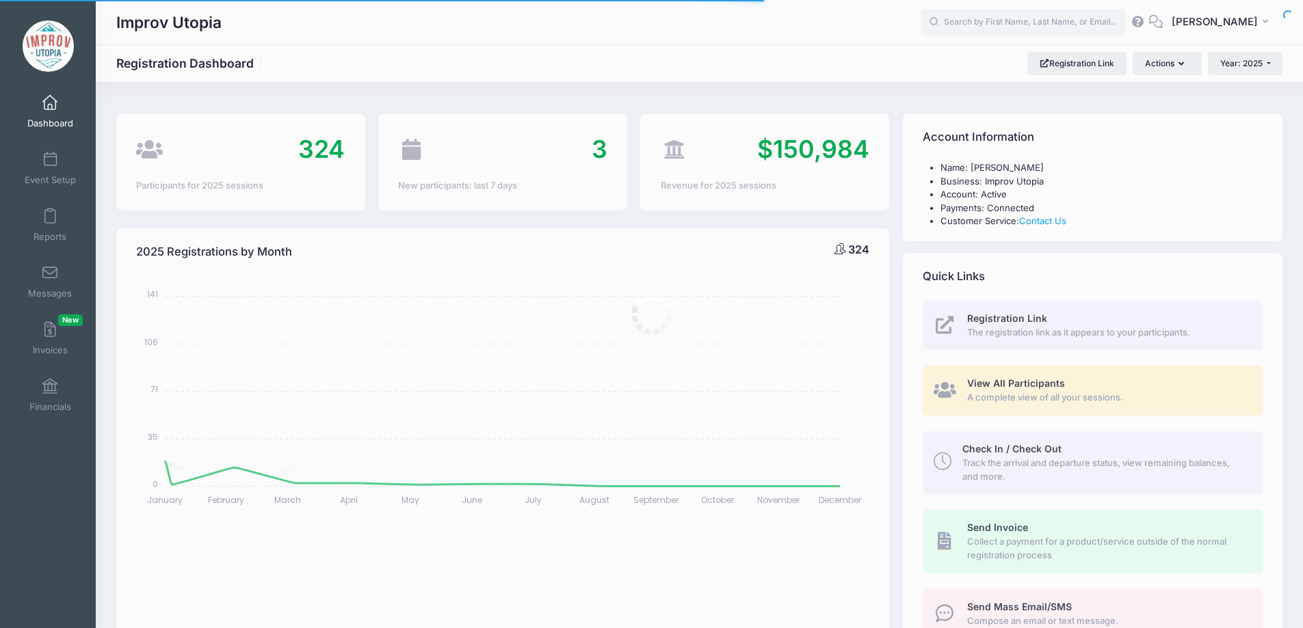
select select
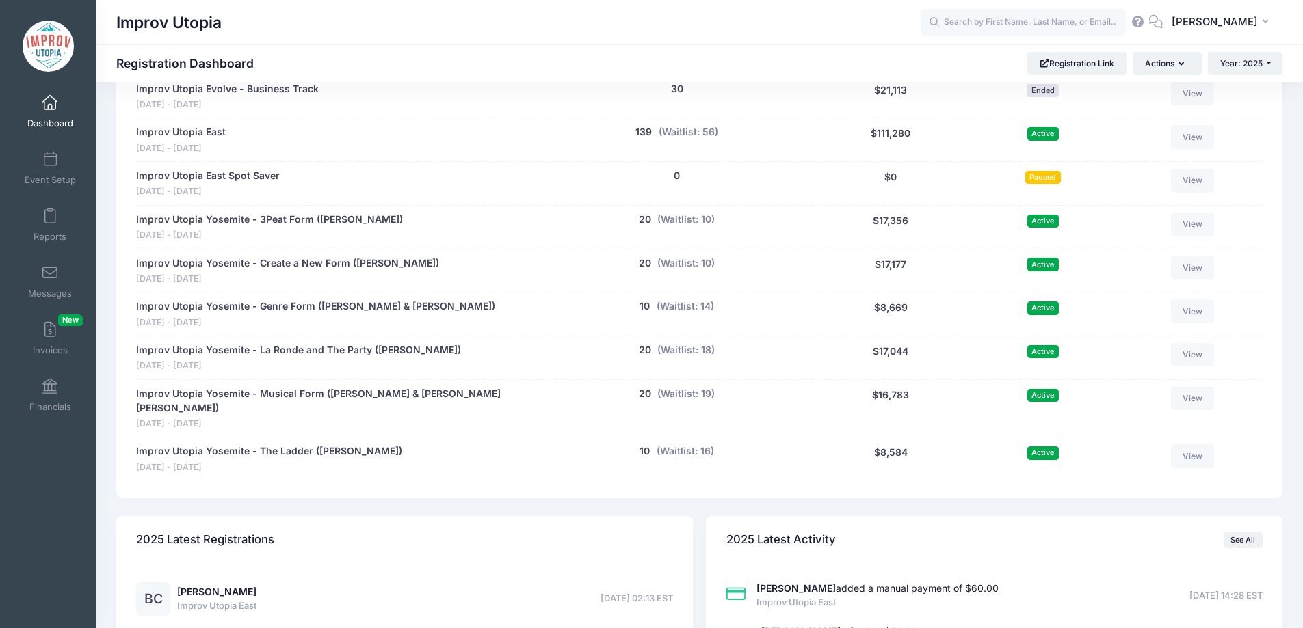
scroll to position [783, 0]
click at [696, 130] on button "(Waitlist: 56)" at bounding box center [687, 131] width 59 height 14
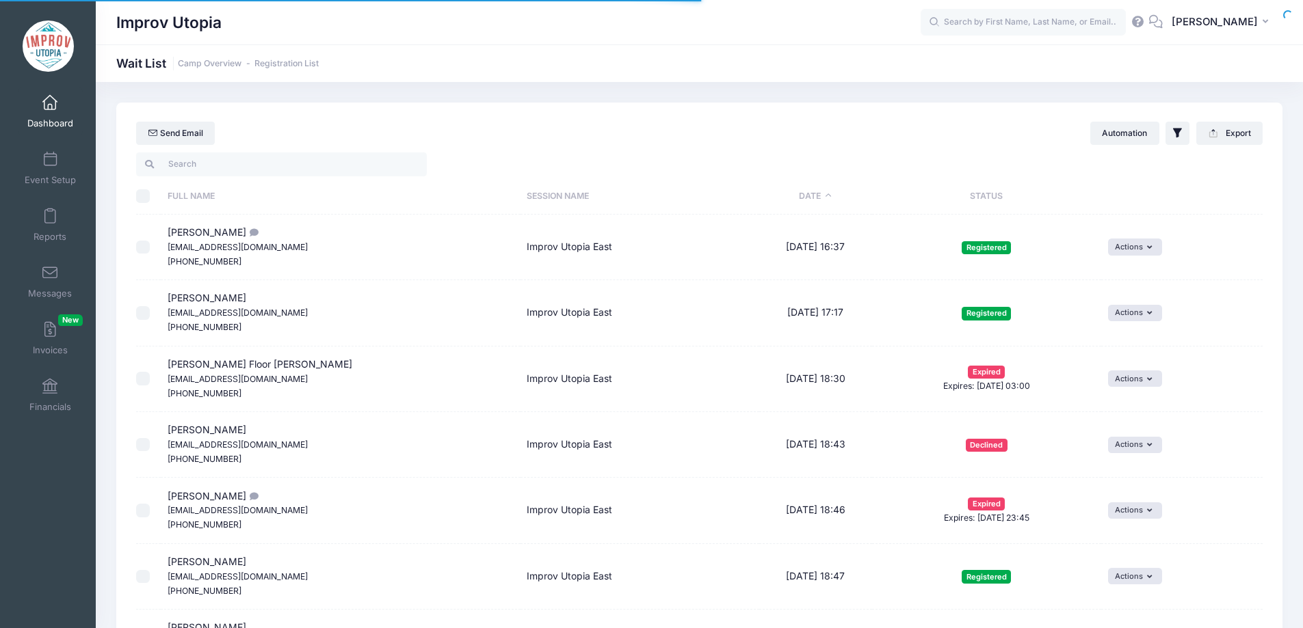
select select "50"
click at [957, 200] on th "Status" at bounding box center [986, 196] width 229 height 36
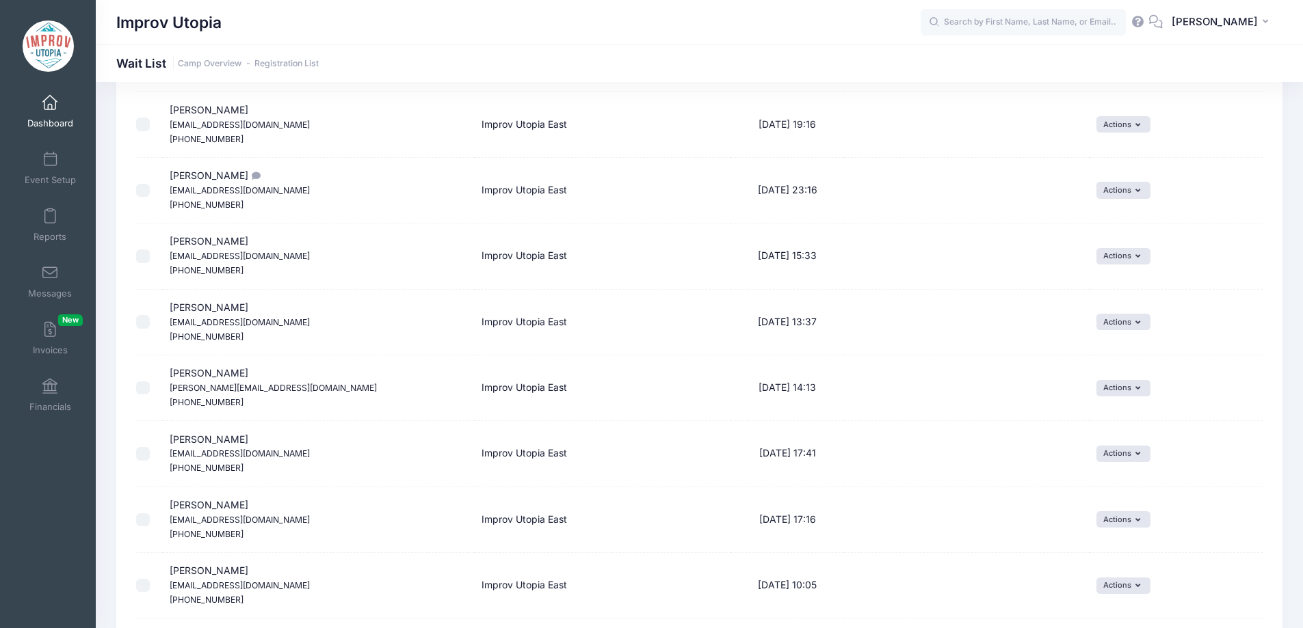
scroll to position [2992, 0]
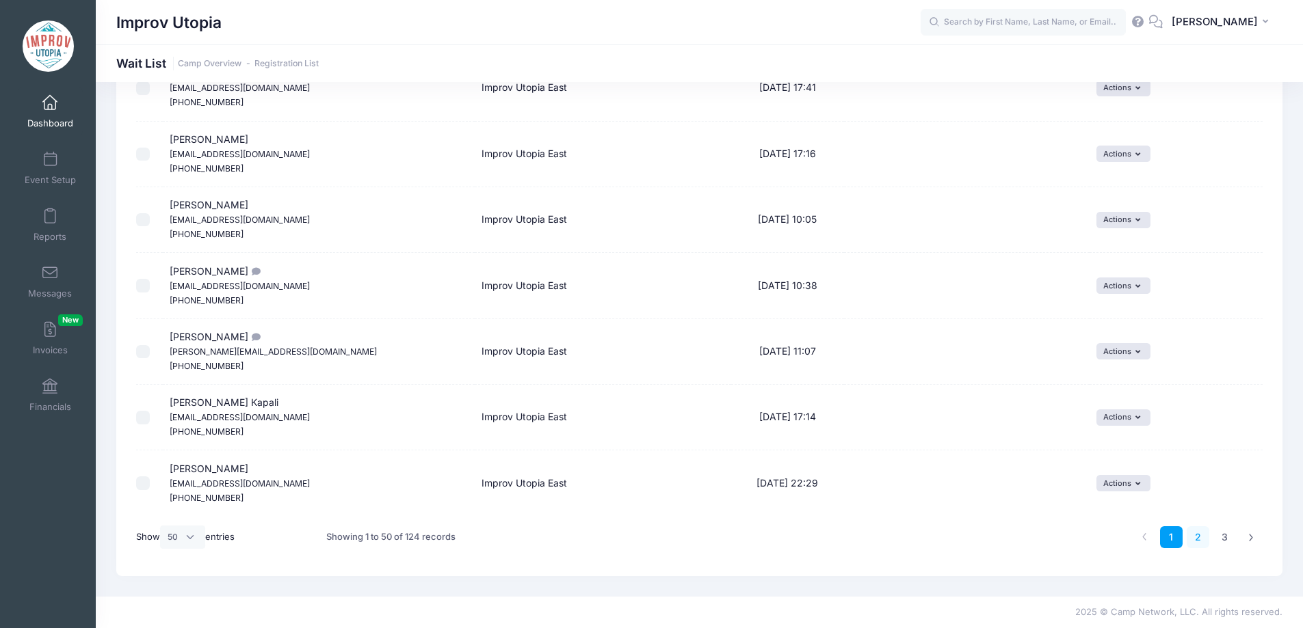
click at [1199, 535] on link "2" at bounding box center [1197, 537] width 23 height 23
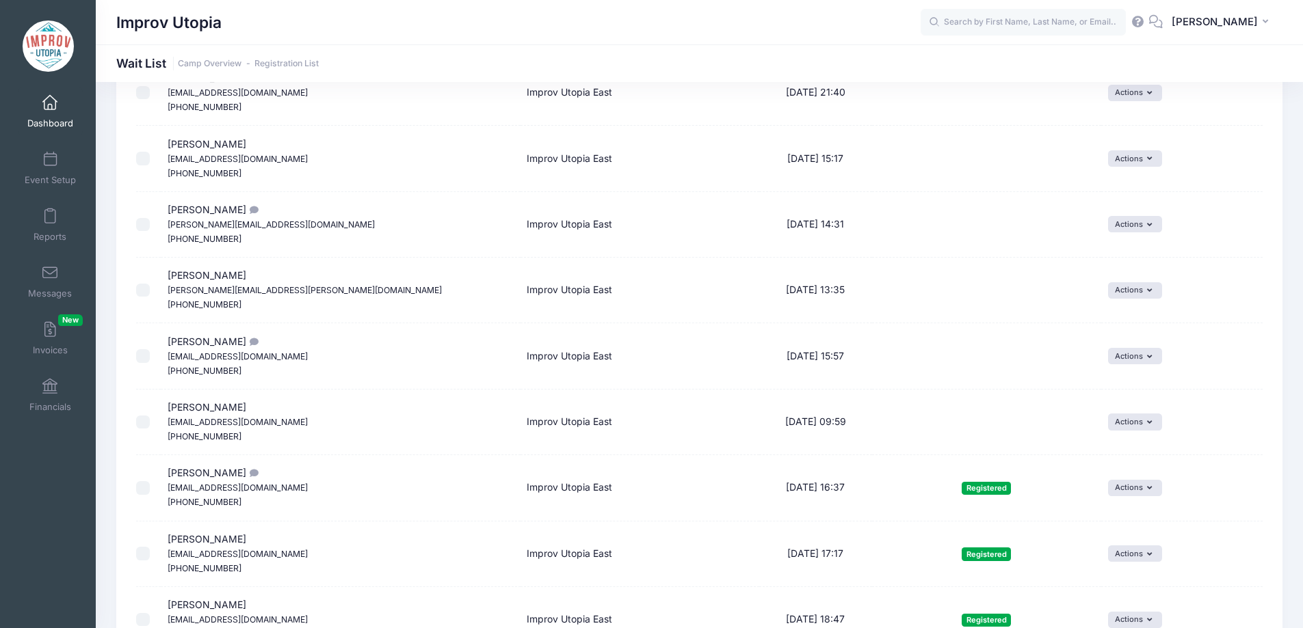
scroll to position [562, 0]
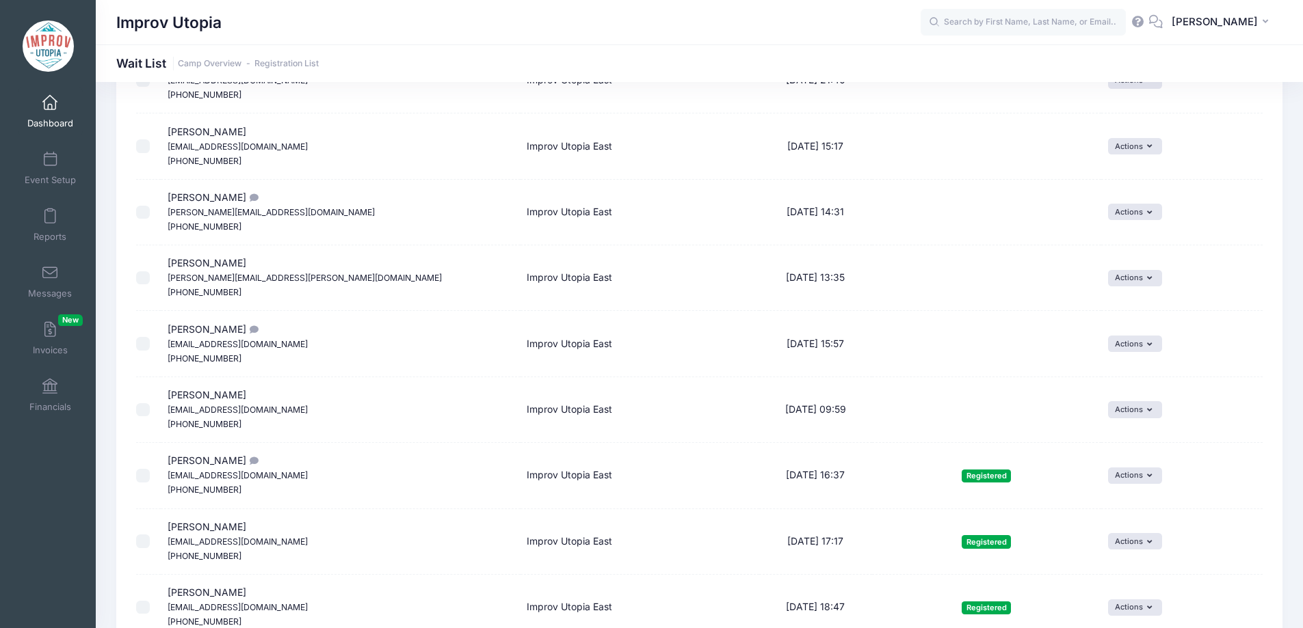
click at [50, 106] on span at bounding box center [50, 103] width 0 height 15
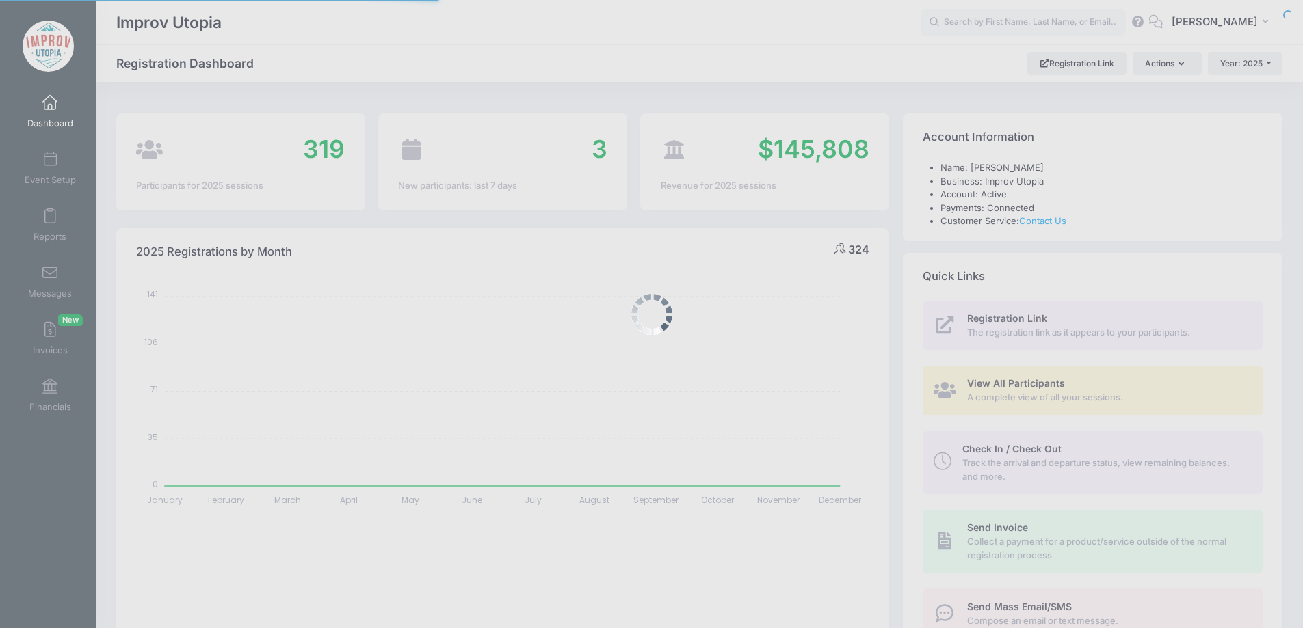
select select
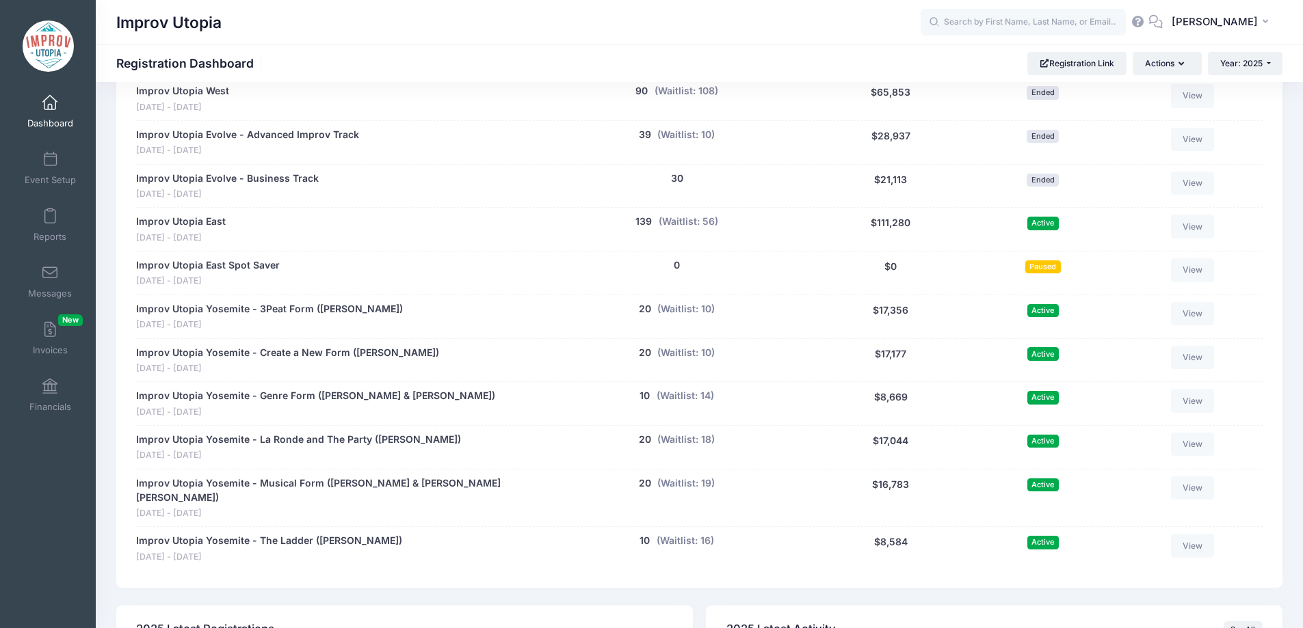
scroll to position [691, 0]
